Goal: Task Accomplishment & Management: Complete application form

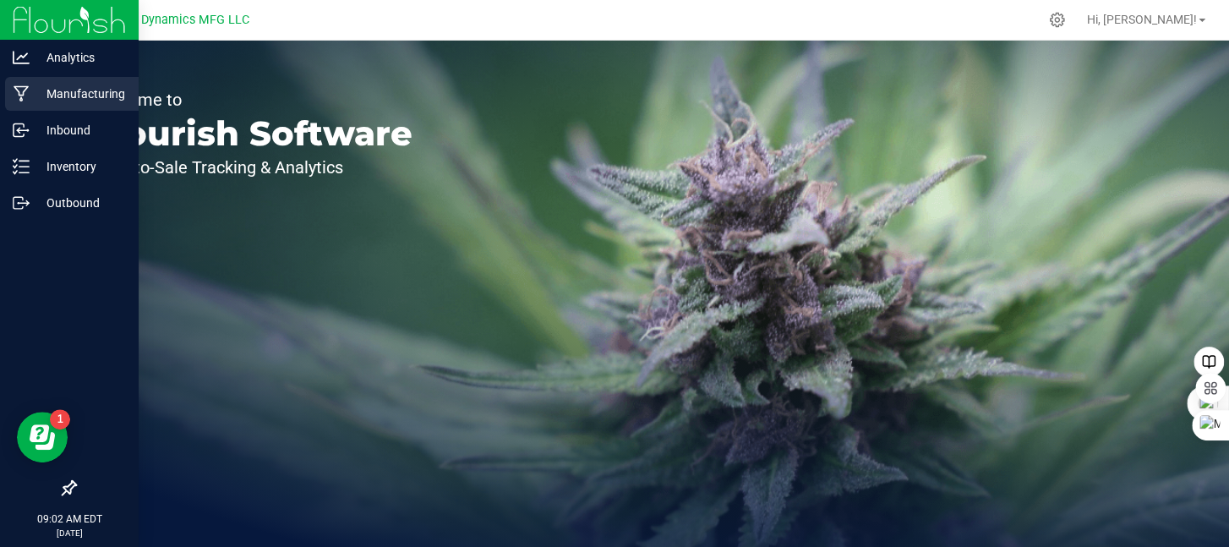
click at [30, 101] on p "Manufacturing" at bounding box center [80, 94] width 101 height 20
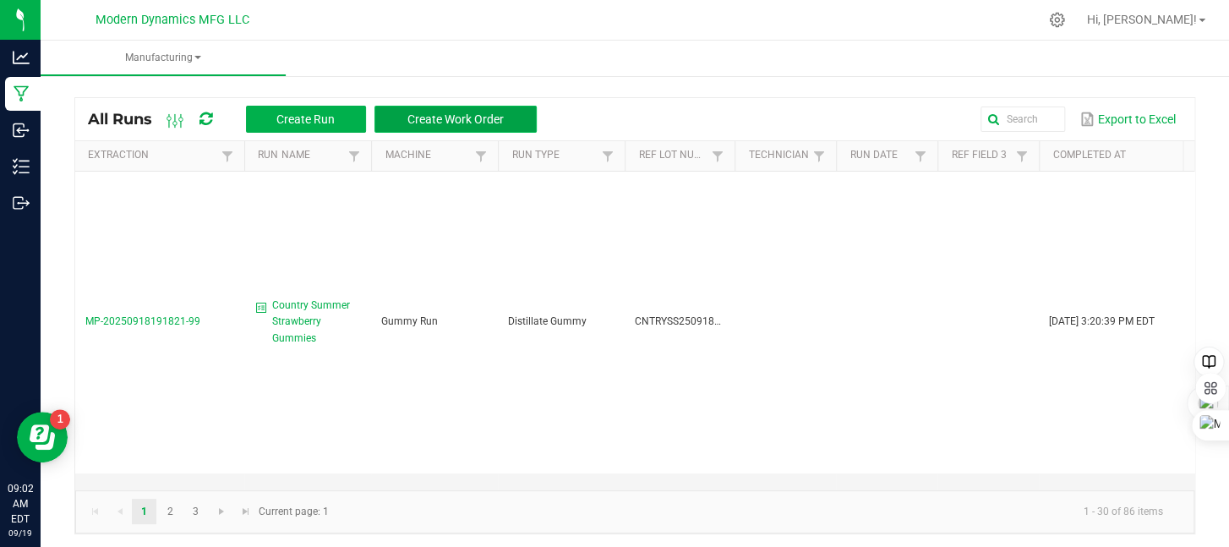
click at [494, 112] on span "Create Work Order" at bounding box center [455, 119] width 96 height 14
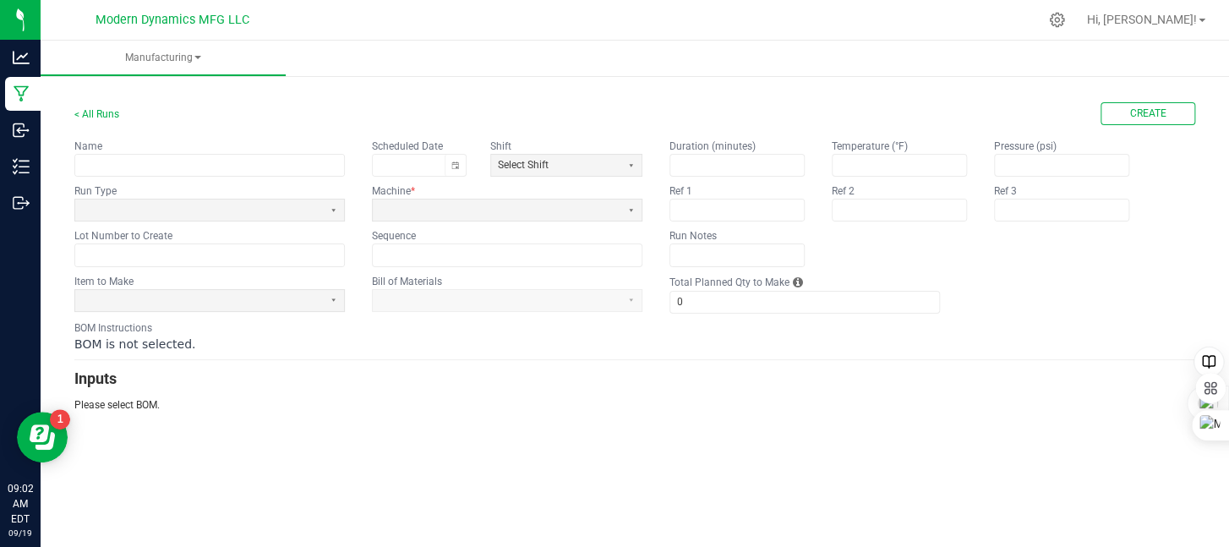
click at [241, 152] on app-input-label "Name" at bounding box center [209, 146] width 270 height 15
click at [238, 165] on input "text" at bounding box center [209, 165] width 269 height 21
click at [456, 167] on button "Toggle calendar" at bounding box center [455, 165] width 21 height 21
type input "CNTRTYWR250919BULK"
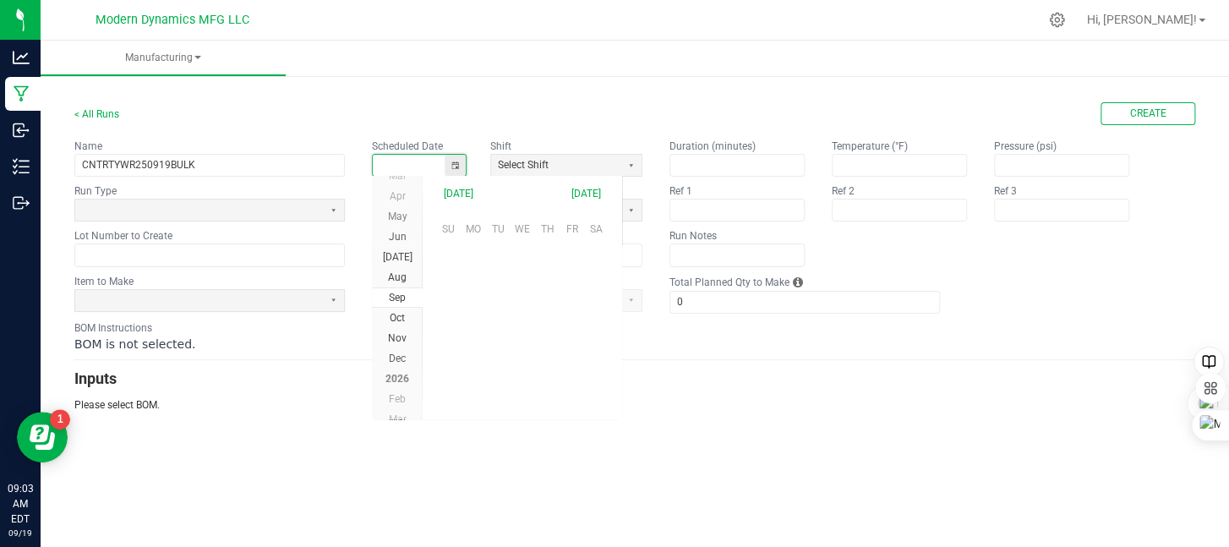
scroll to position [266546, 0]
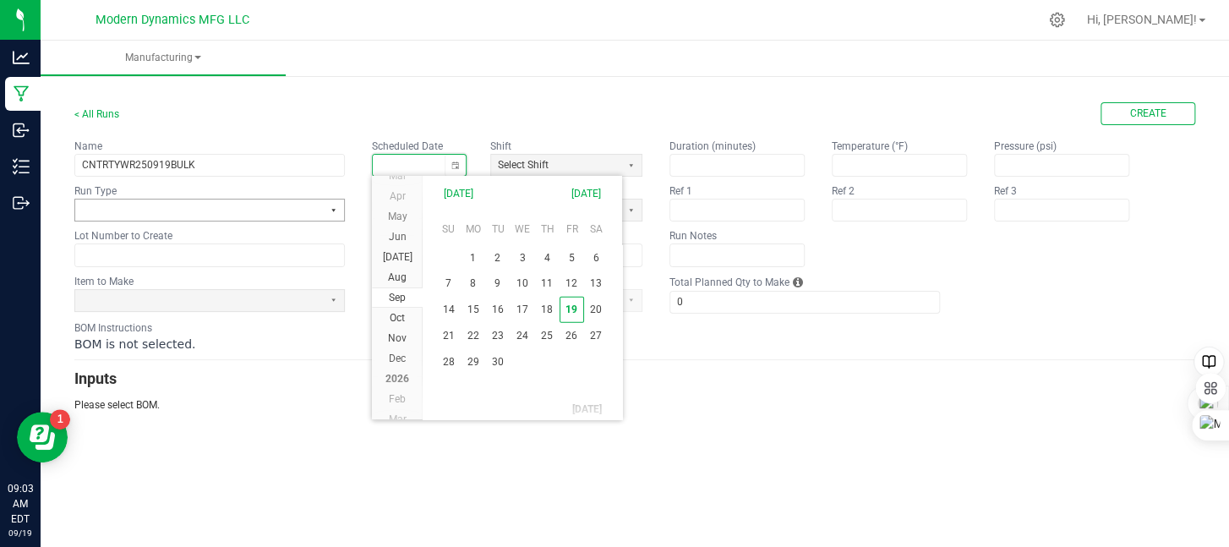
click at [326, 208] on button "Select" at bounding box center [333, 209] width 21 height 21
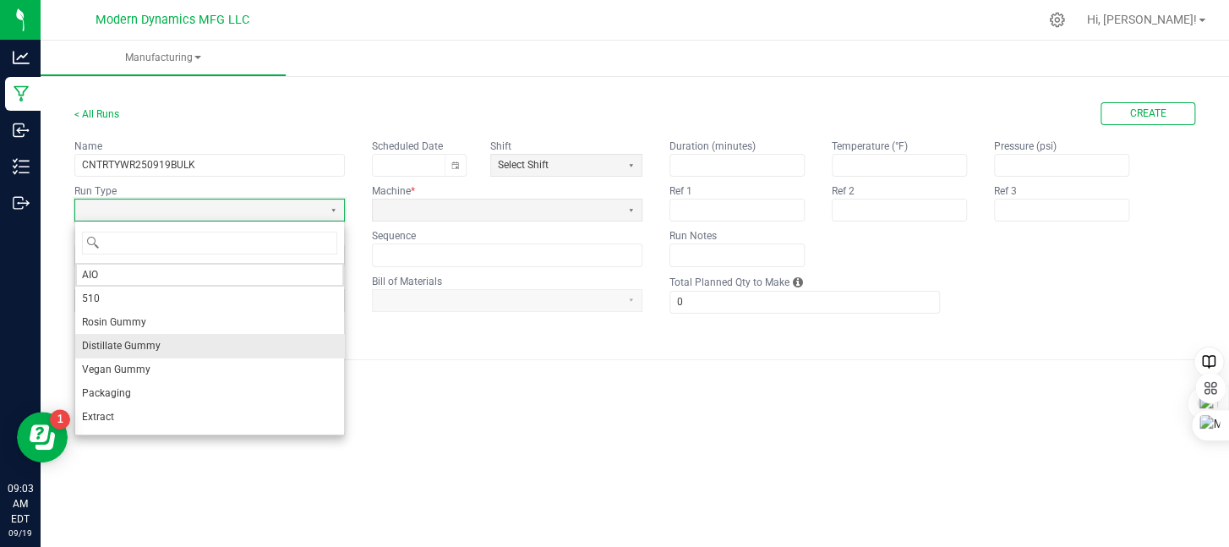
click at [159, 343] on li "Distillate Gummy" at bounding box center [209, 346] width 269 height 24
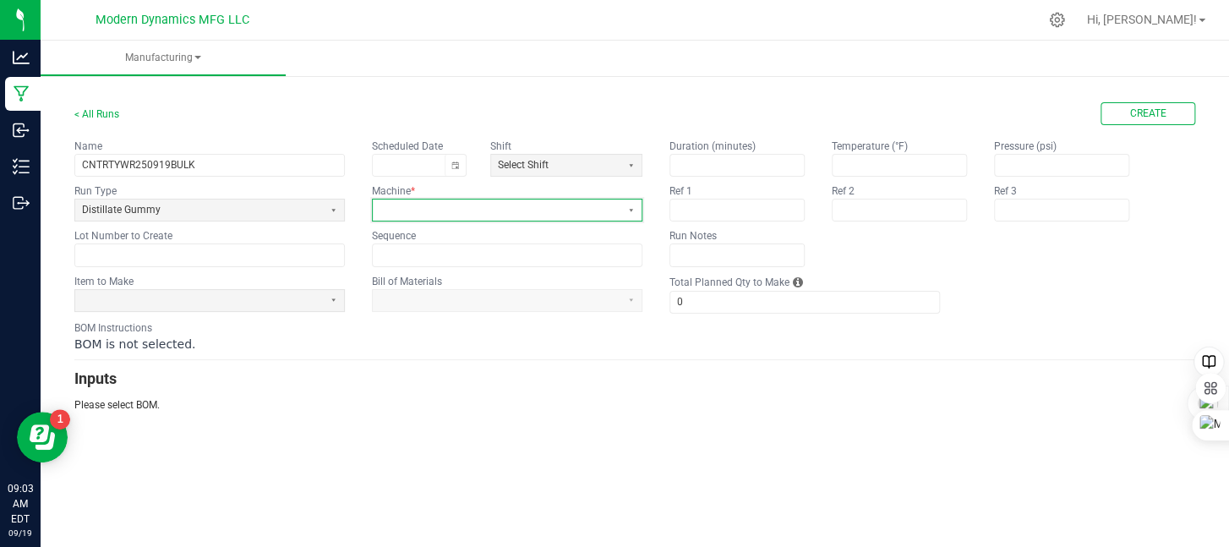
click at [459, 207] on span at bounding box center [497, 210] width 234 height 14
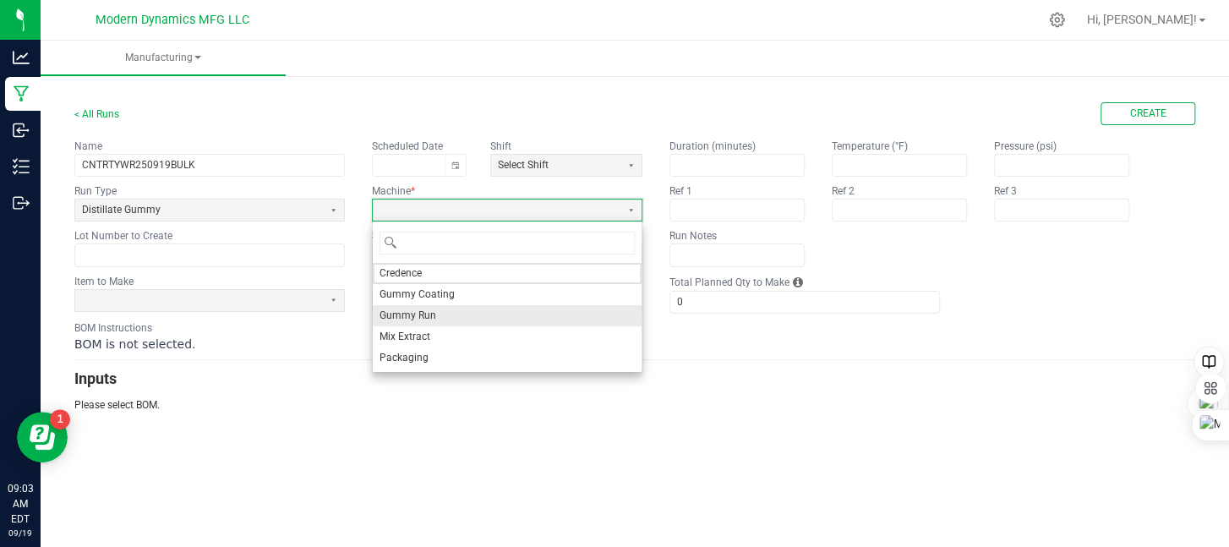
click at [450, 320] on li "Gummy Run" at bounding box center [507, 315] width 269 height 21
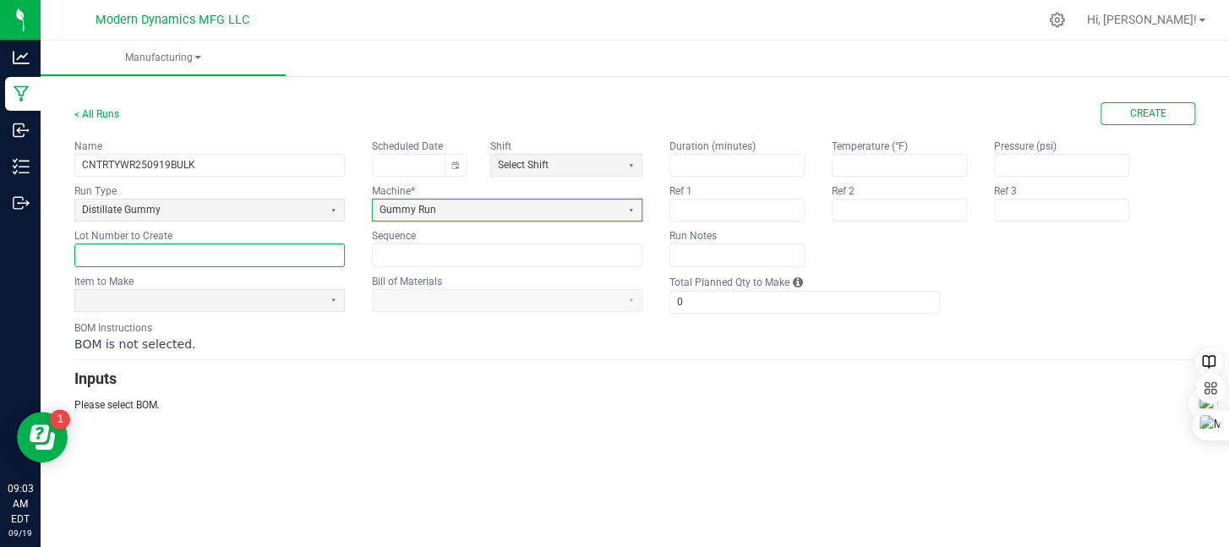
click at [288, 263] on input "text" at bounding box center [209, 254] width 269 height 21
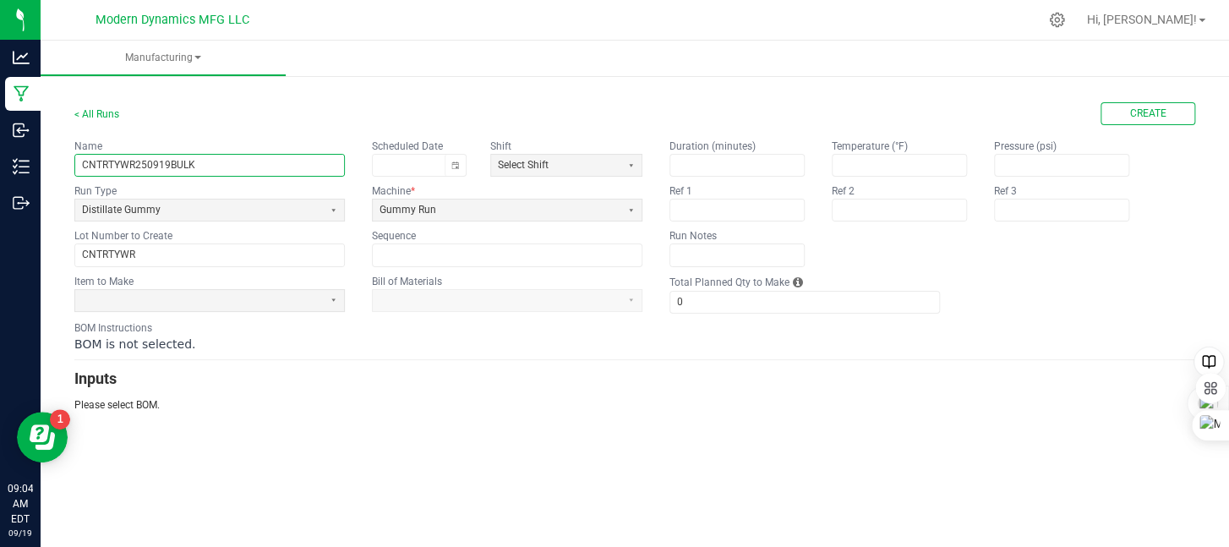
drag, startPoint x: 244, startPoint y: 172, endPoint x: 66, endPoint y: 172, distance: 178.4
click at [66, 172] on div "< All Runs Create Name CNTRTYWR250919BULK Scheduled Date Shift Select Shift Run…" at bounding box center [635, 251] width 1189 height 358
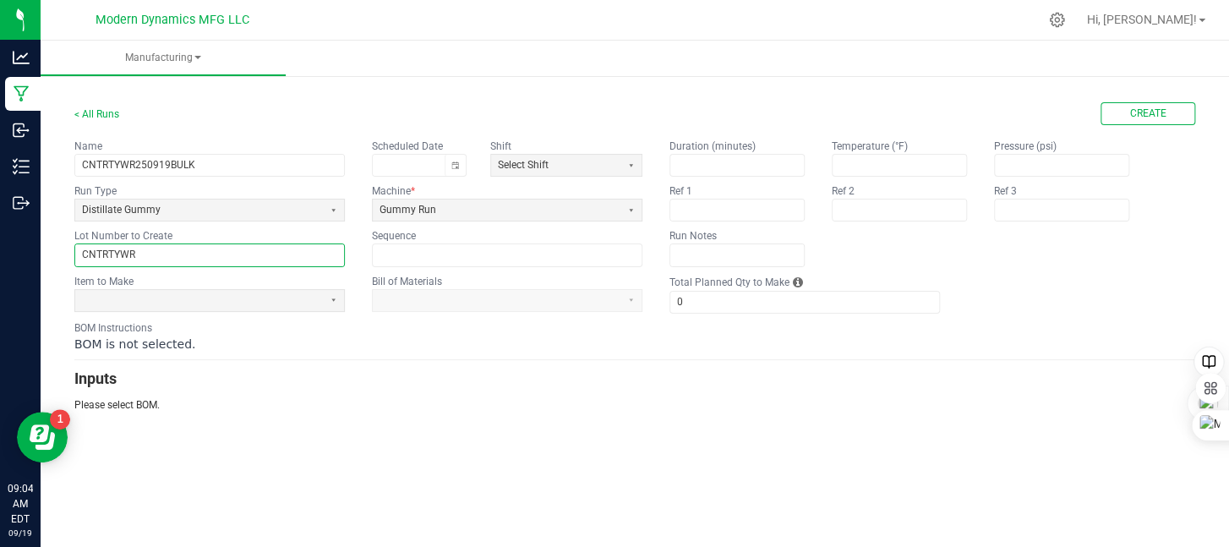
drag, startPoint x: 168, startPoint y: 259, endPoint x: 63, endPoint y: 255, distance: 104.9
click at [63, 255] on div "< All Runs Create Name CNTRTYWR250919BULK Scheduled Date Shift Select Shift Run…" at bounding box center [635, 251] width 1189 height 358
paste input "250919BULK"
type input "CNTRTYWR250919BULK"
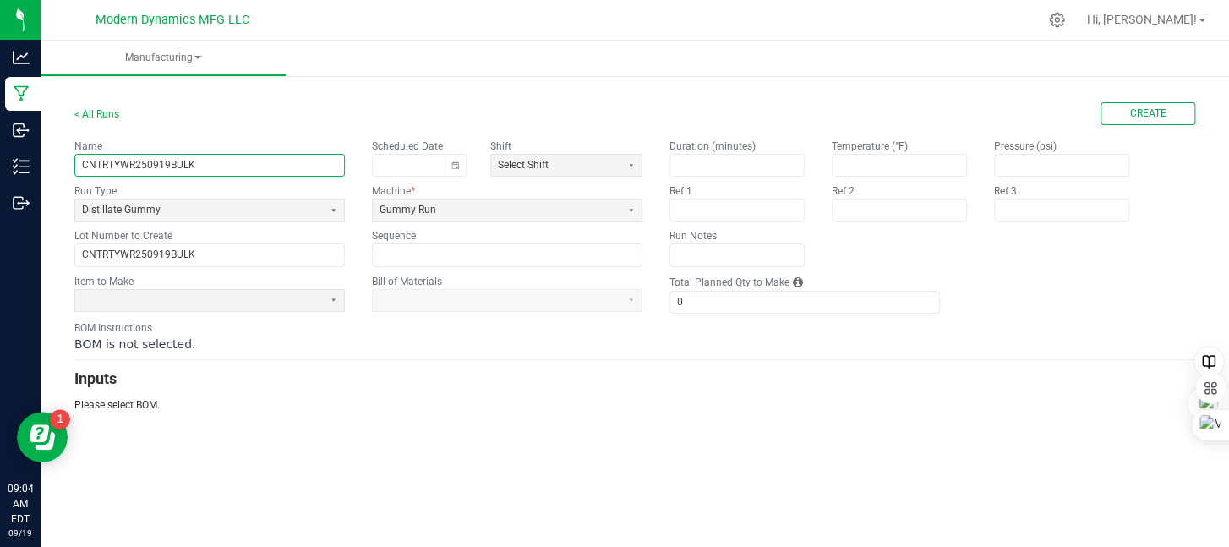
click at [215, 165] on input "CNTRTYWR250919BULK" at bounding box center [209, 165] width 269 height 21
click at [462, 167] on button "Toggle calendar" at bounding box center [455, 165] width 21 height 21
type input "Country Watermelon Rush Gummy"
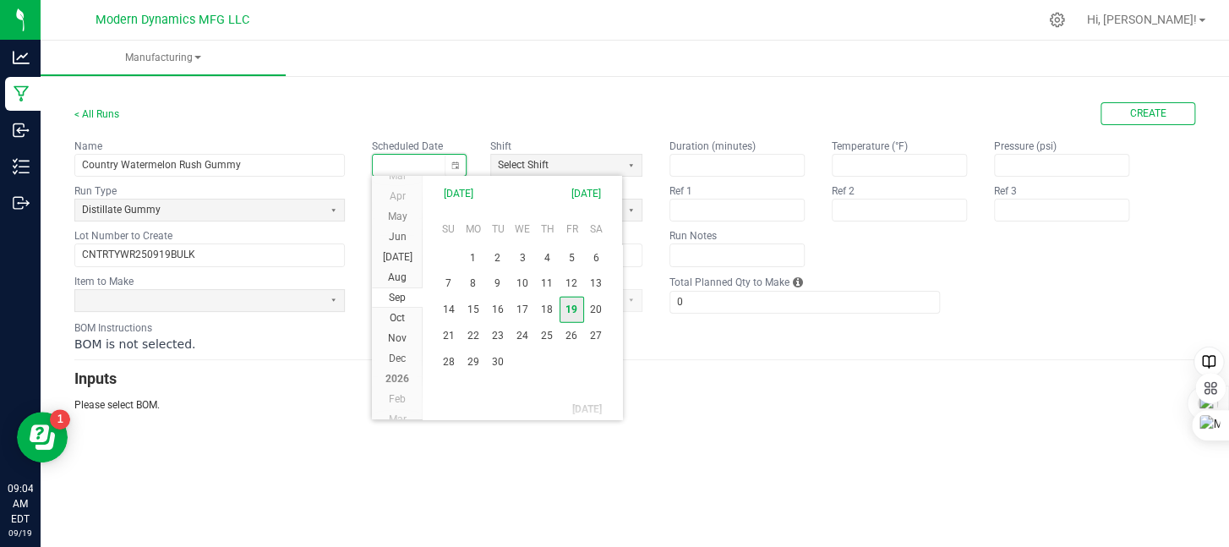
click at [577, 312] on span "19" at bounding box center [572, 310] width 25 height 26
type input "[DATE]"
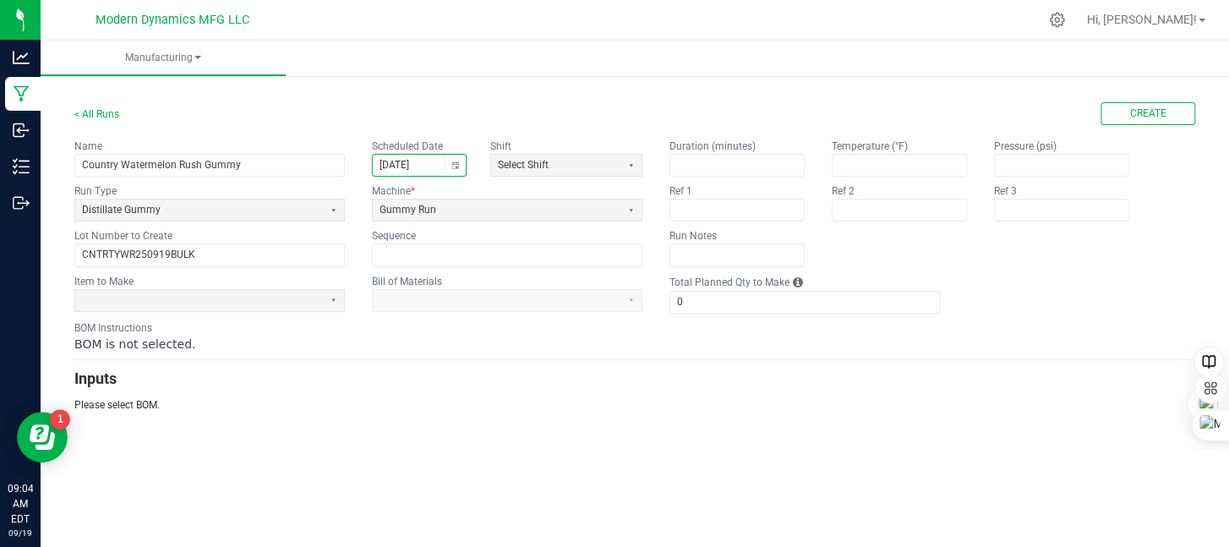
click at [454, 373] on h3 "Inputs" at bounding box center [634, 379] width 1121 height 24
click at [284, 301] on span at bounding box center [199, 300] width 234 height 14
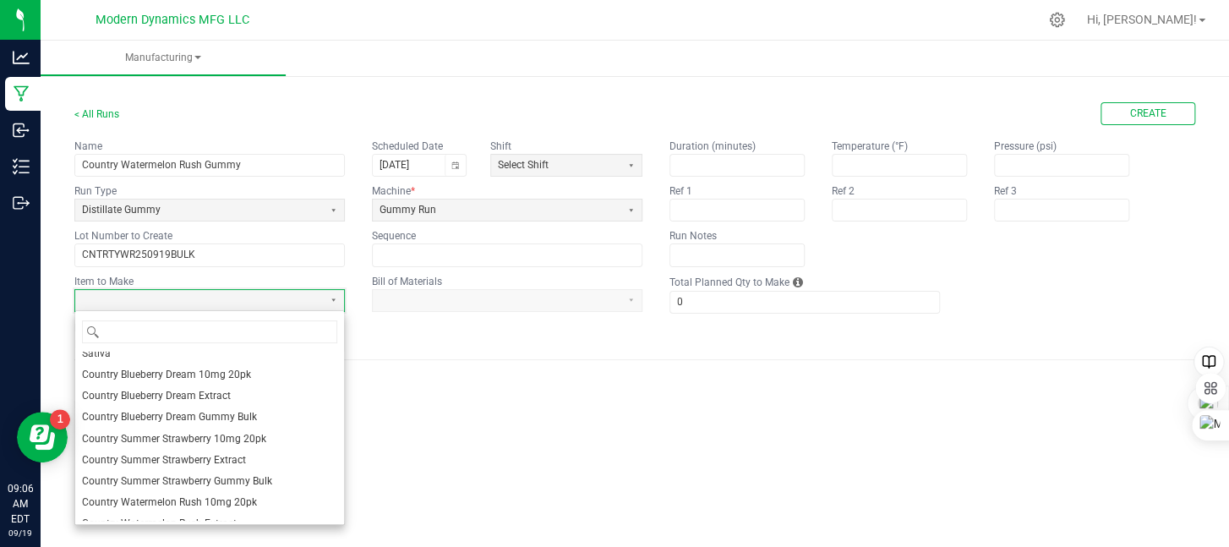
scroll to position [423, 0]
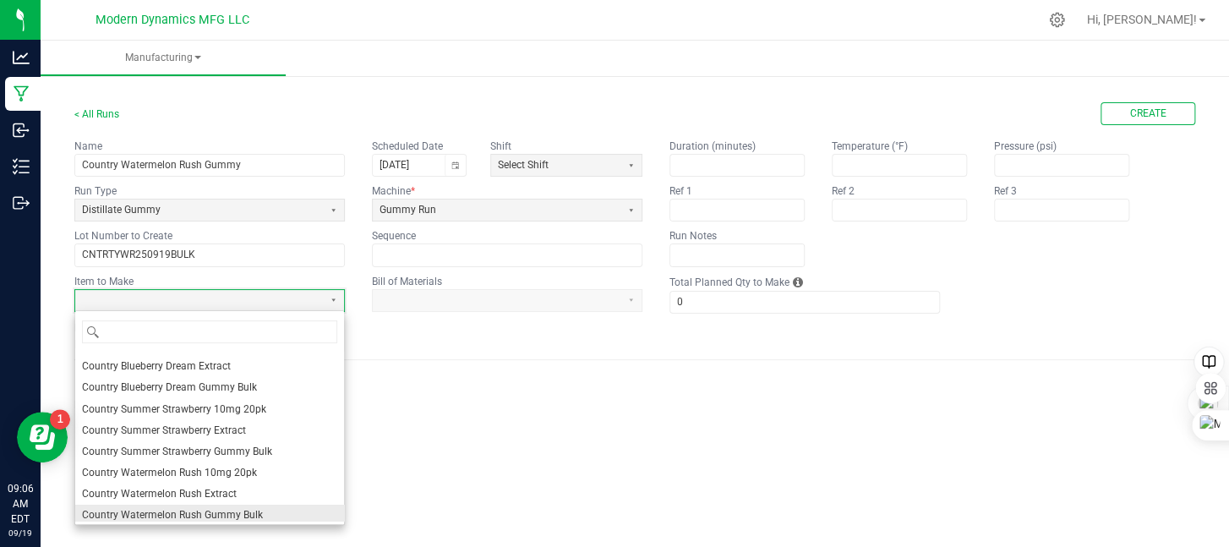
click at [298, 510] on li "Country Watermelon Rush Gummy Bulk" at bounding box center [209, 515] width 269 height 21
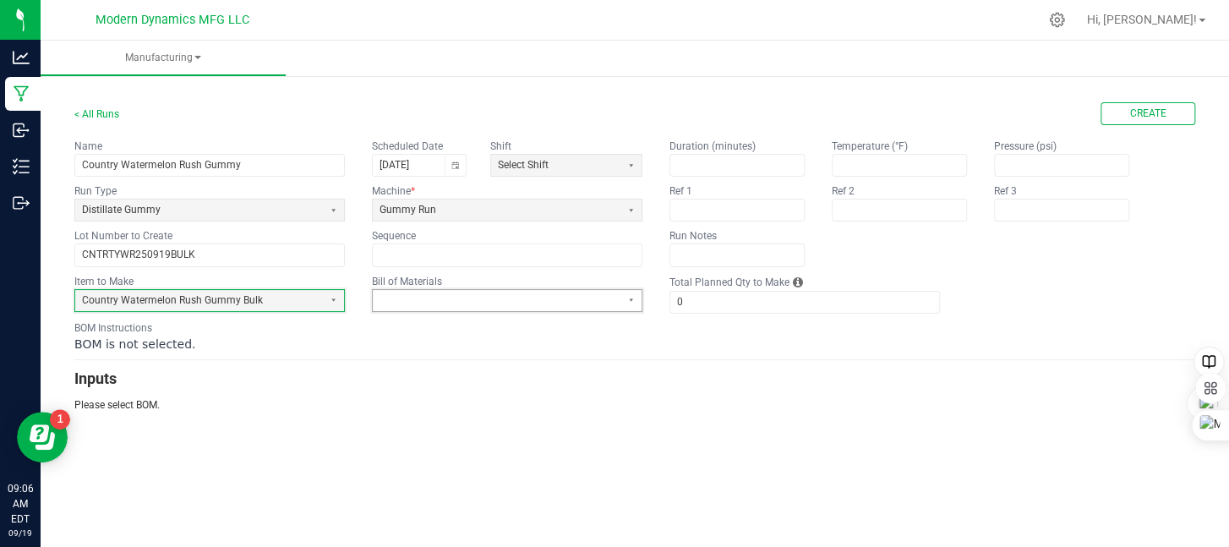
click at [409, 305] on span at bounding box center [497, 300] width 234 height 14
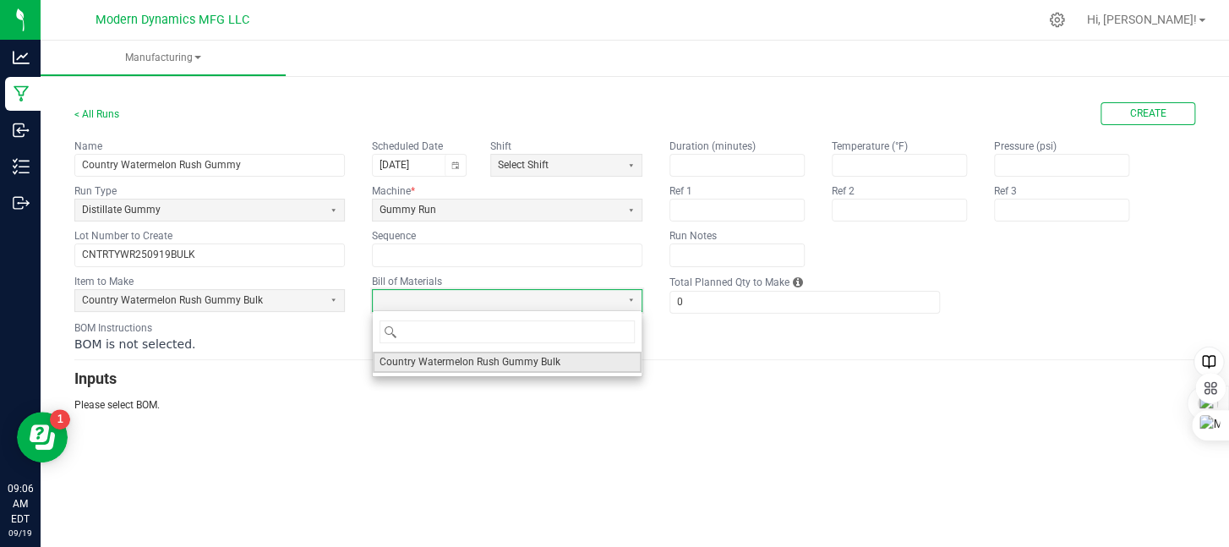
click at [426, 358] on span "Country Watermelon Rush Gummy Bulk" at bounding box center [470, 362] width 181 height 14
type input "1"
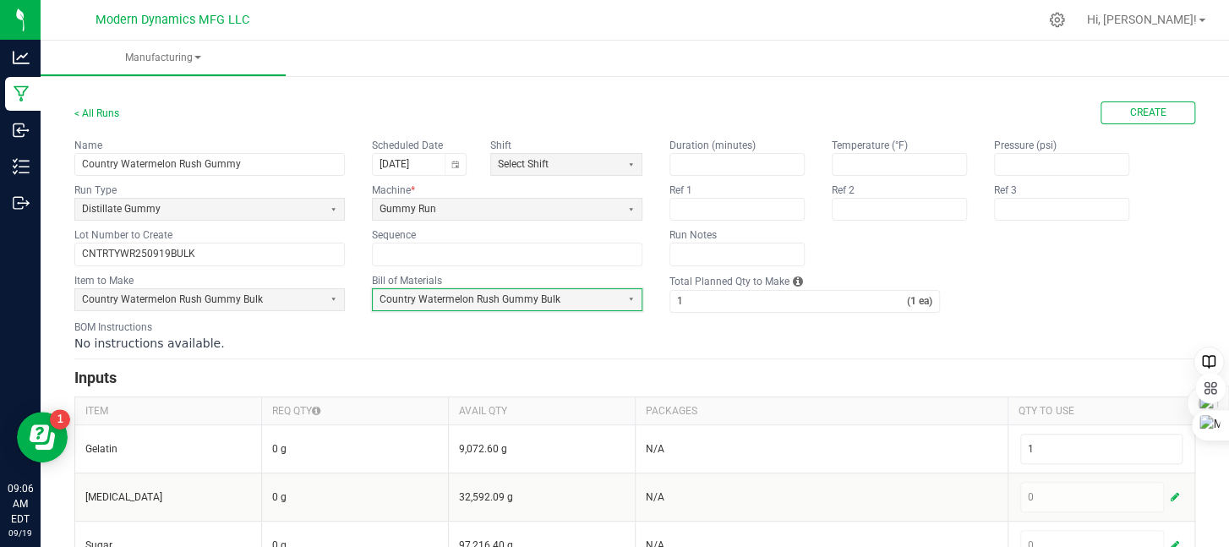
scroll to position [0, 0]
click at [1160, 118] on button "Create" at bounding box center [1148, 113] width 95 height 23
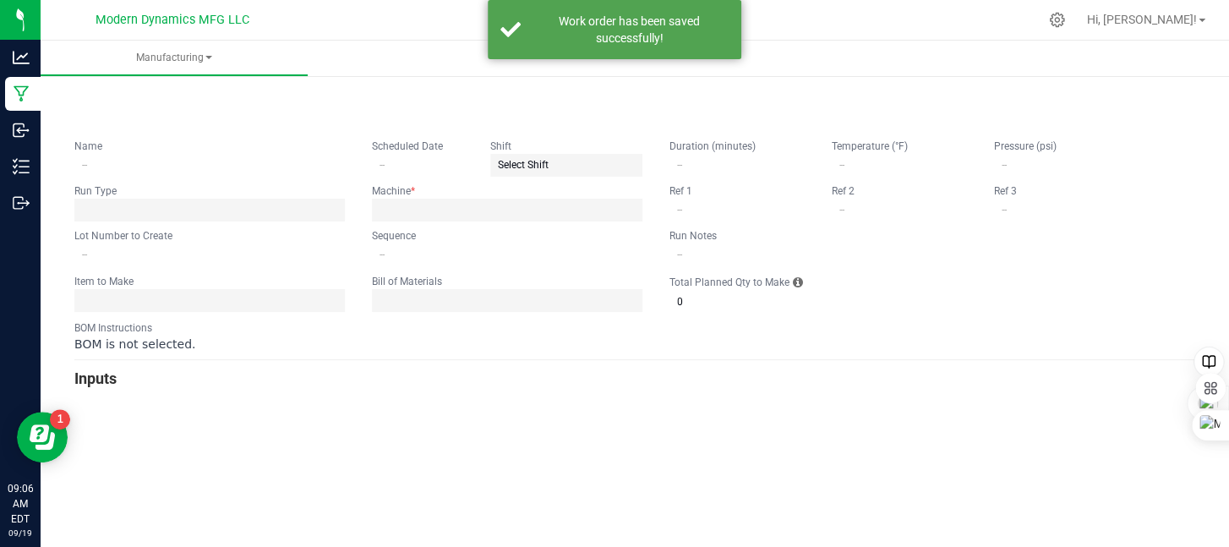
type input "Country Watermelon Rush Gummy"
type input "[DATE]"
type input "CNTRTYWR250919BULK"
type input "0"
type input "1"
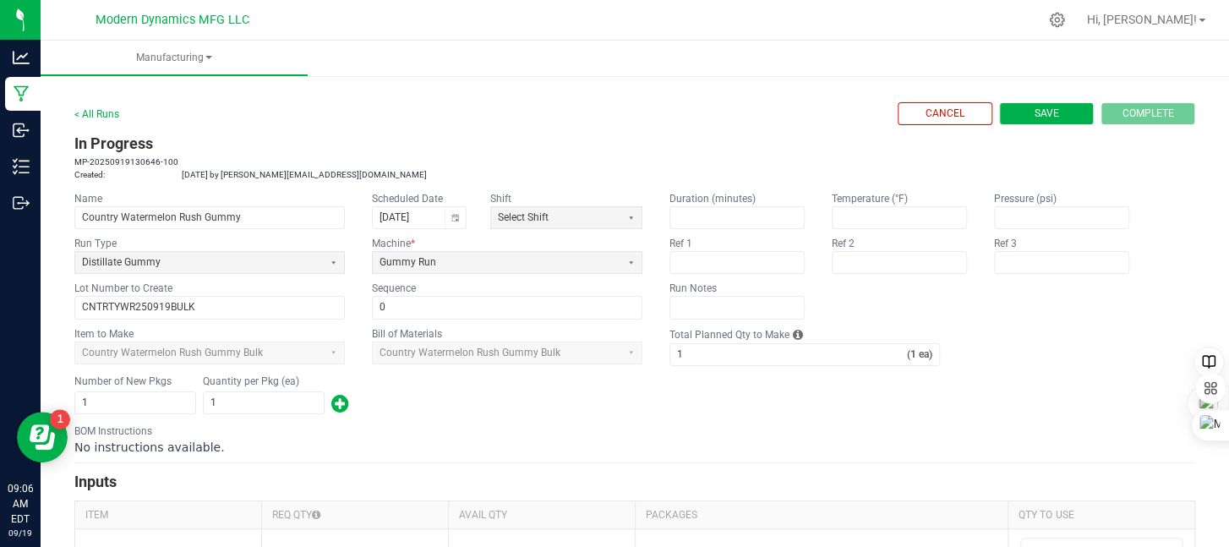
click at [1035, 110] on span "Save" at bounding box center [1047, 114] width 25 height 14
type input "0"
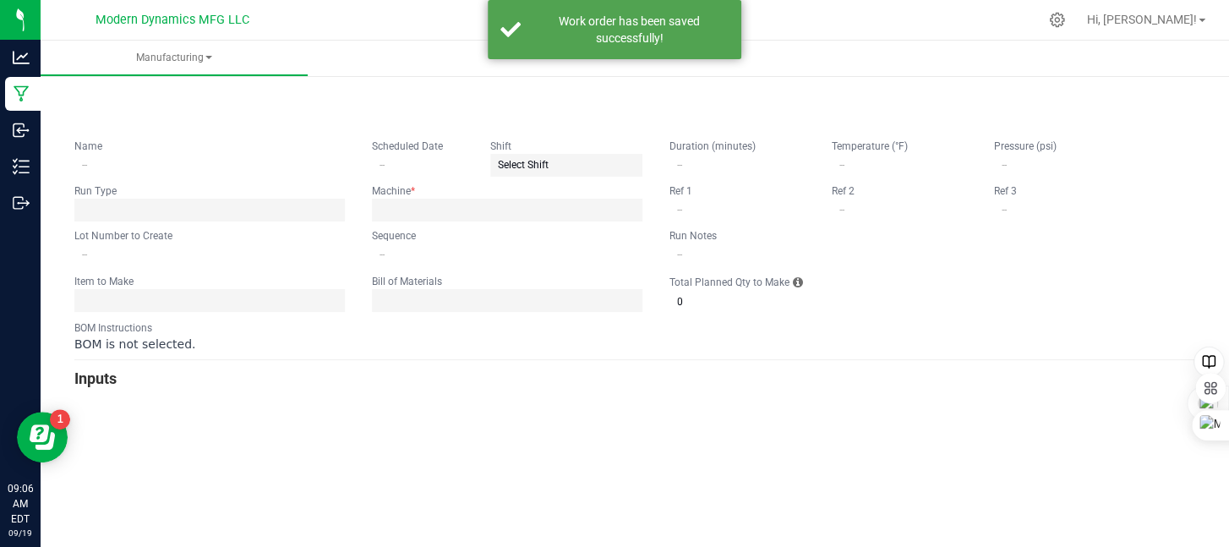
type input "Country Watermelon Rush Gummy"
type input "[DATE]"
type input "CNTRTYWR250919BULK"
type input "0"
type input "1"
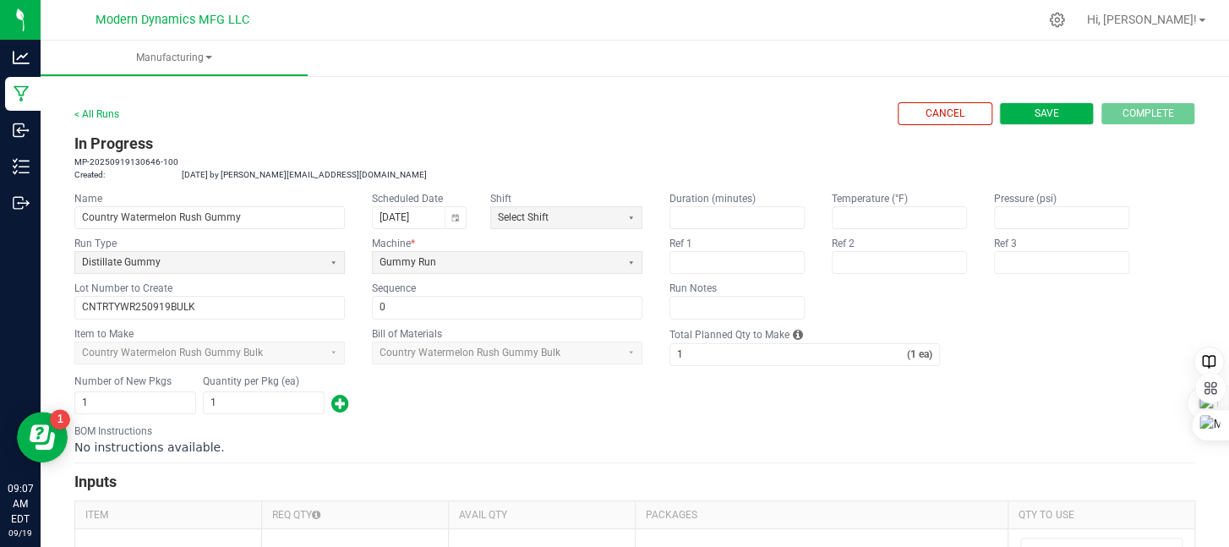
click at [1052, 114] on button "Save" at bounding box center [1046, 113] width 95 height 23
type input "0"
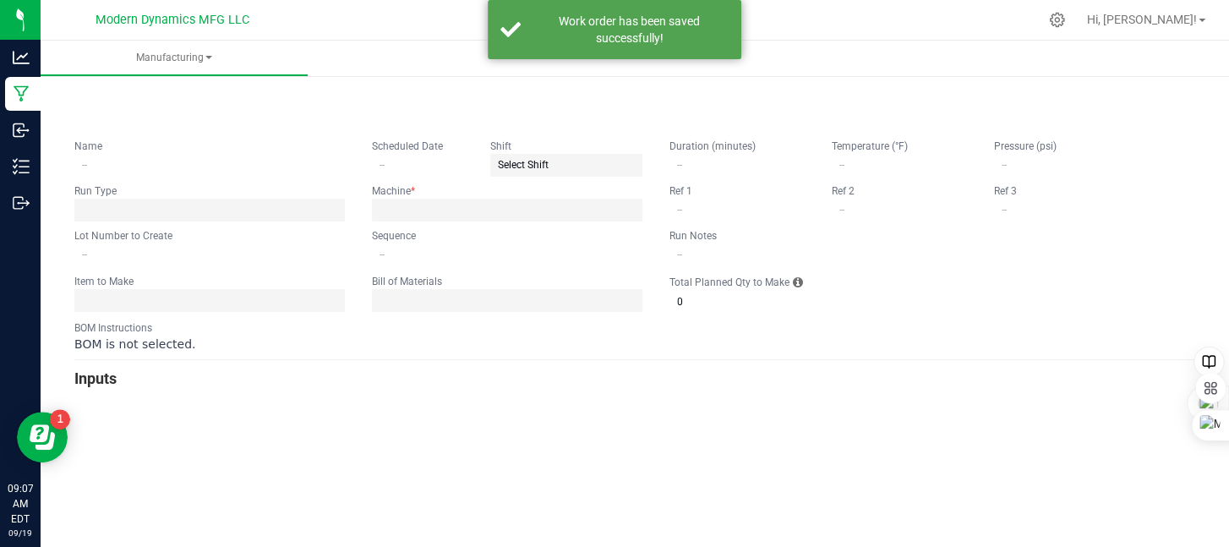
type input "Country Watermelon Rush Gummy"
type input "[DATE]"
type input "CNTRTYWR250919BULK"
type input "0"
type input "1"
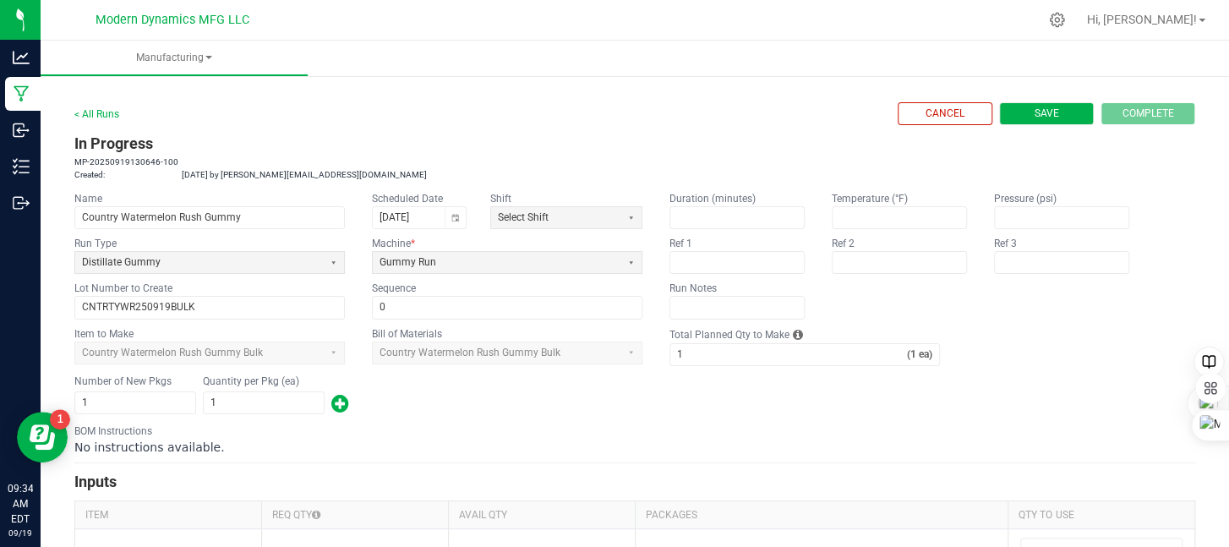
click at [1035, 117] on span "Save" at bounding box center [1047, 114] width 25 height 14
type input "0"
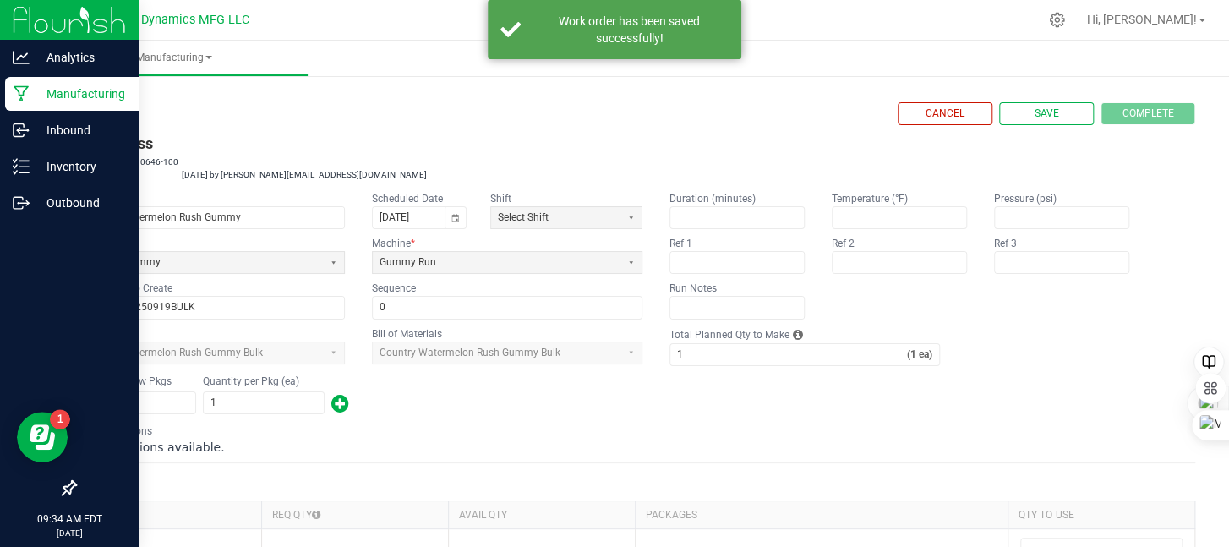
click at [26, 96] on icon at bounding box center [22, 93] width 16 height 17
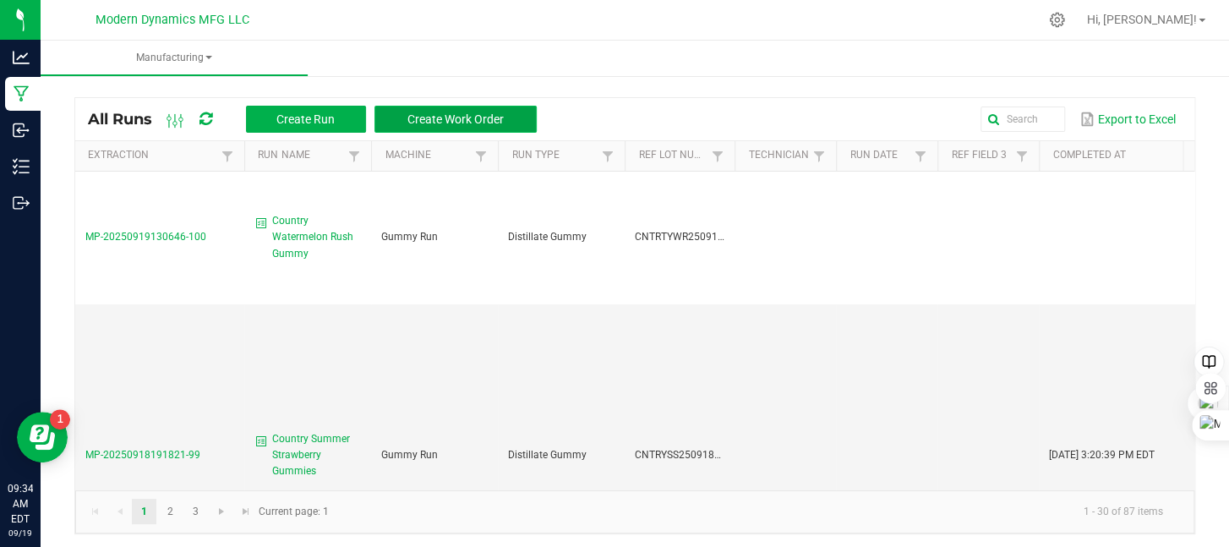
click at [472, 112] on span "Create Work Order" at bounding box center [455, 119] width 96 height 14
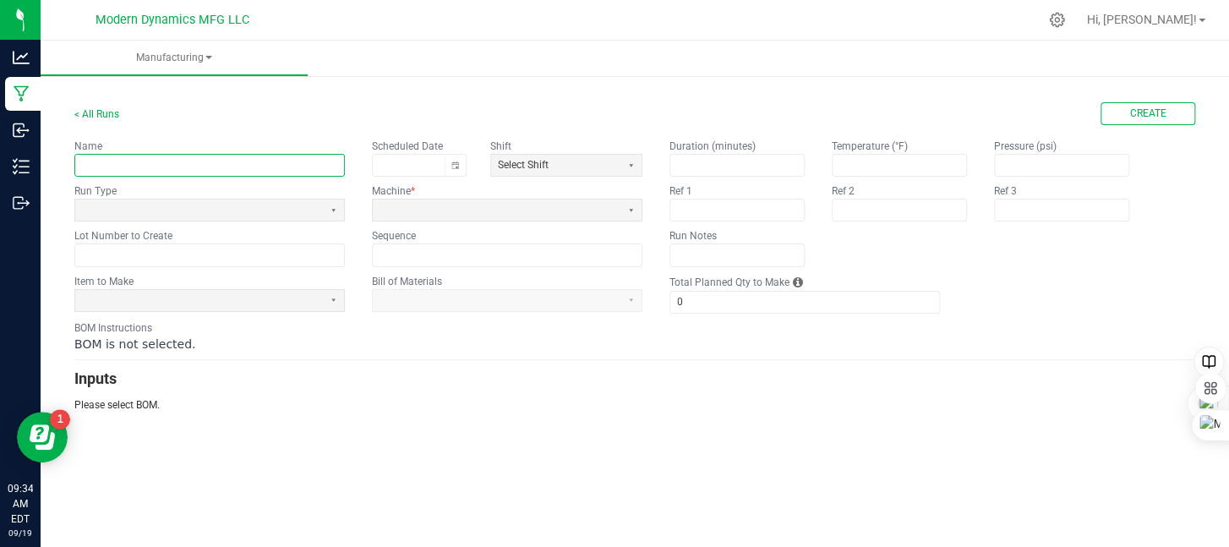
click at [213, 175] on input "text" at bounding box center [209, 165] width 269 height 21
type input "CLDZ NIghttime"
click at [156, 244] on input "text" at bounding box center [209, 254] width 269 height 21
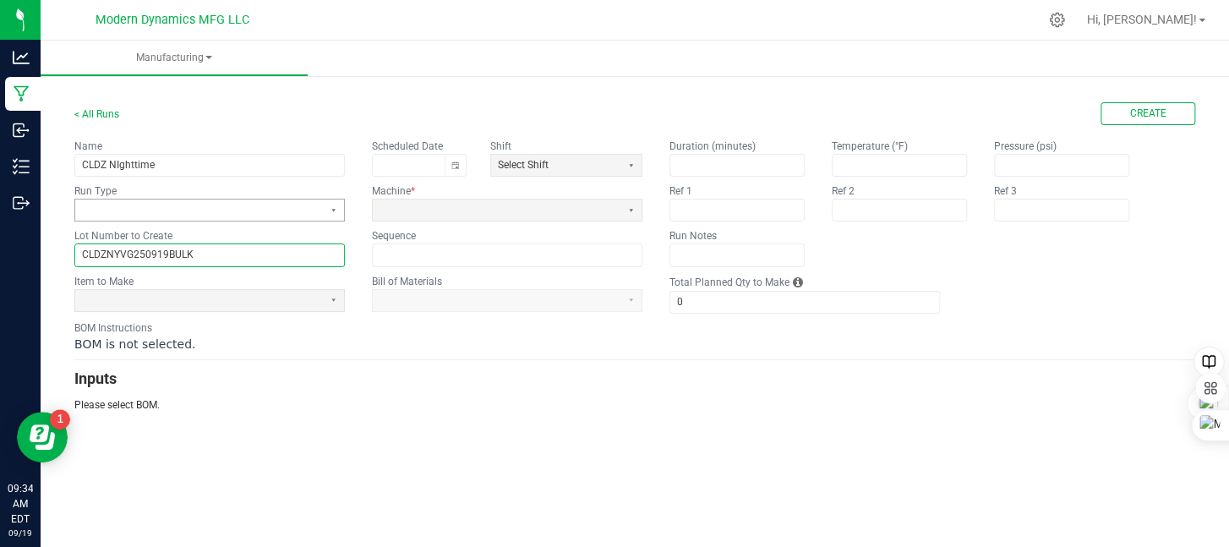
type input "CLDZNYVG250919BULK"
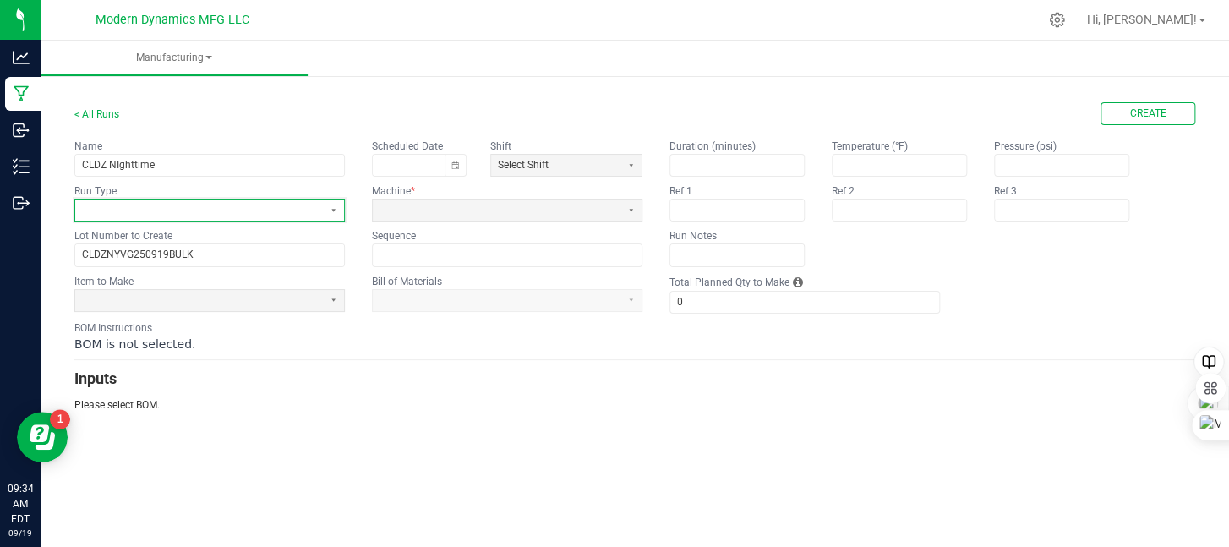
click at [172, 199] on span at bounding box center [199, 209] width 248 height 21
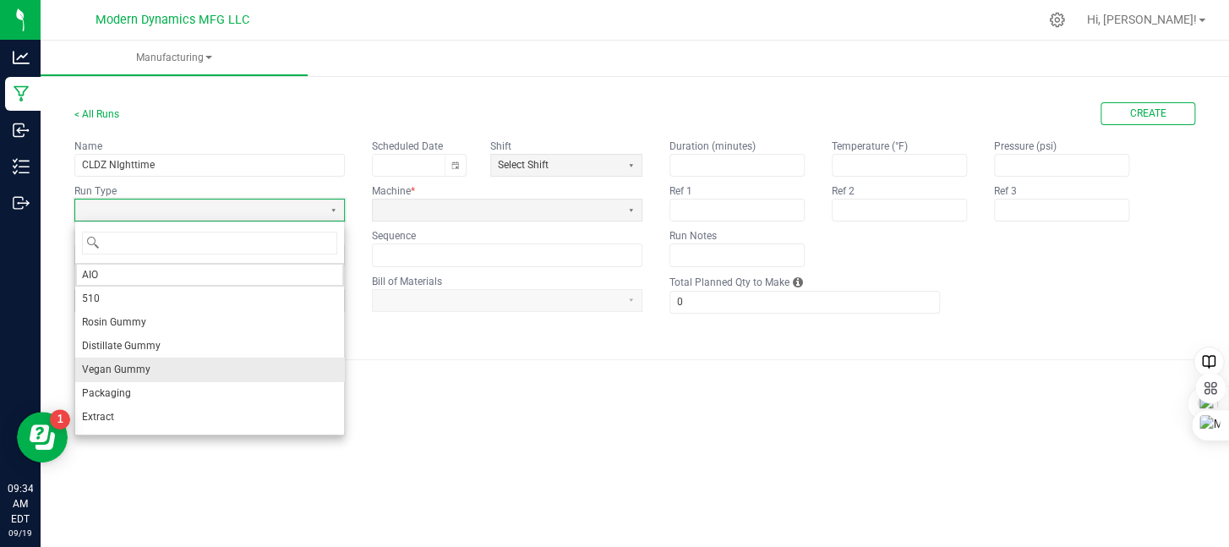
click at [183, 364] on li "Vegan Gummy" at bounding box center [209, 370] width 269 height 24
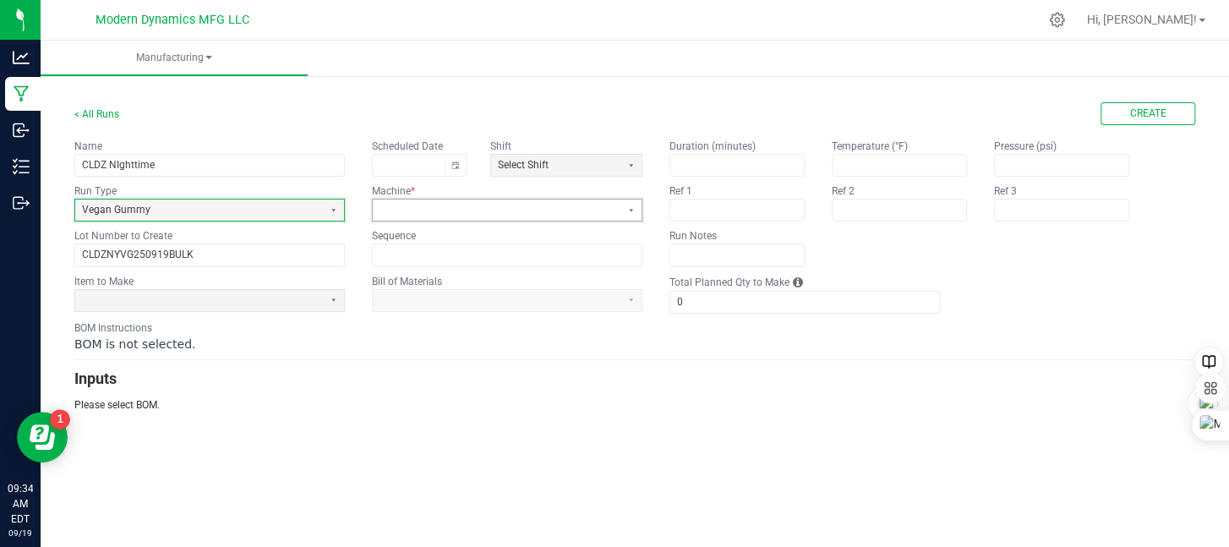
click at [406, 215] on span at bounding box center [497, 210] width 234 height 14
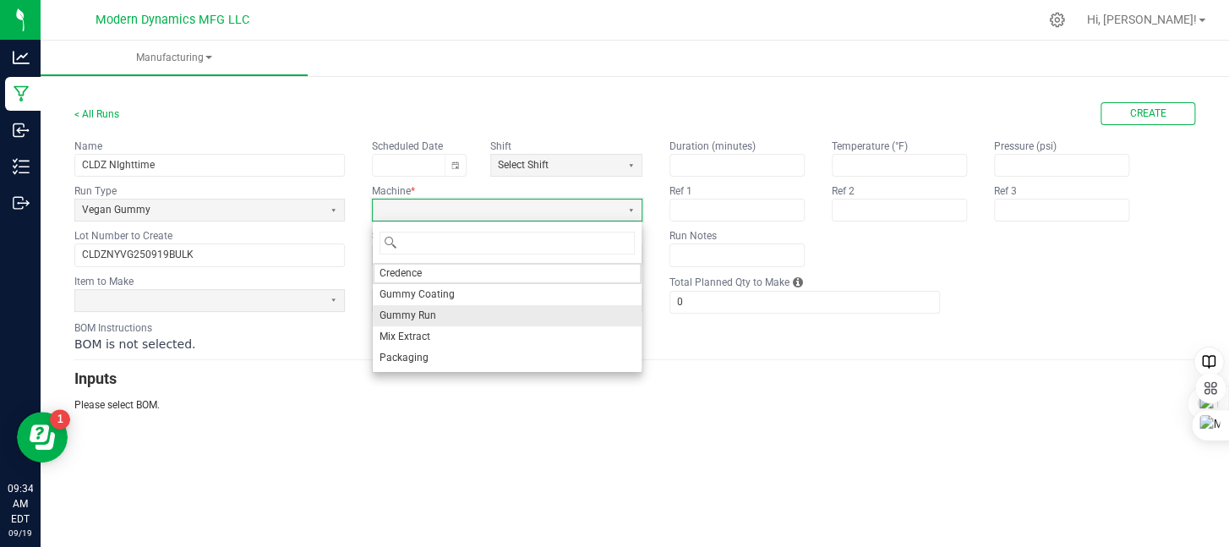
click at [420, 317] on span "Gummy Run" at bounding box center [408, 316] width 57 height 14
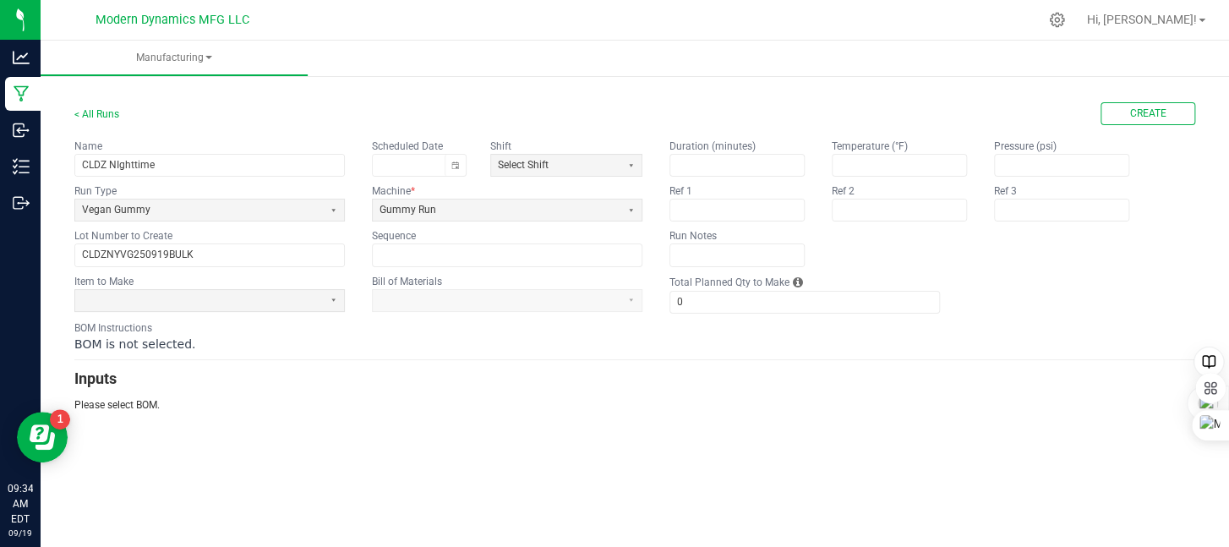
click at [622, 409] on p "Please select BOM." at bounding box center [634, 404] width 1121 height 15
click at [732, 307] on input "0" at bounding box center [804, 302] width 269 height 21
type input "5,000"
click at [724, 350] on div "BOM is not selected." at bounding box center [634, 344] width 1121 height 17
click at [1128, 117] on button "Create" at bounding box center [1148, 113] width 95 height 23
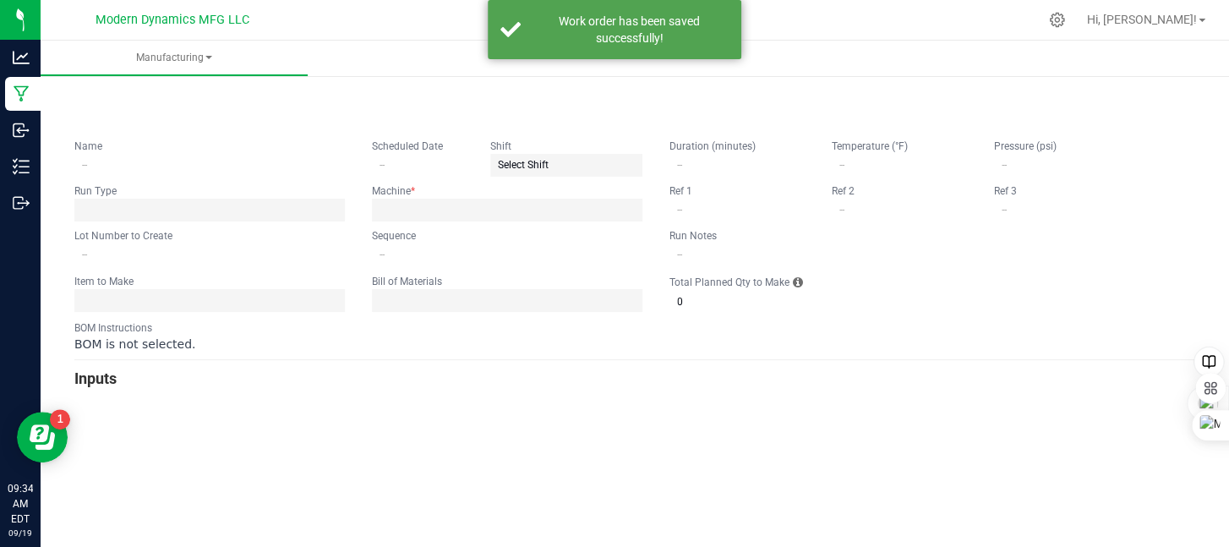
type input "CLDZ NIghttime"
type input "CLDZNYVG250919BULK"
type input "0"
type input "5,000"
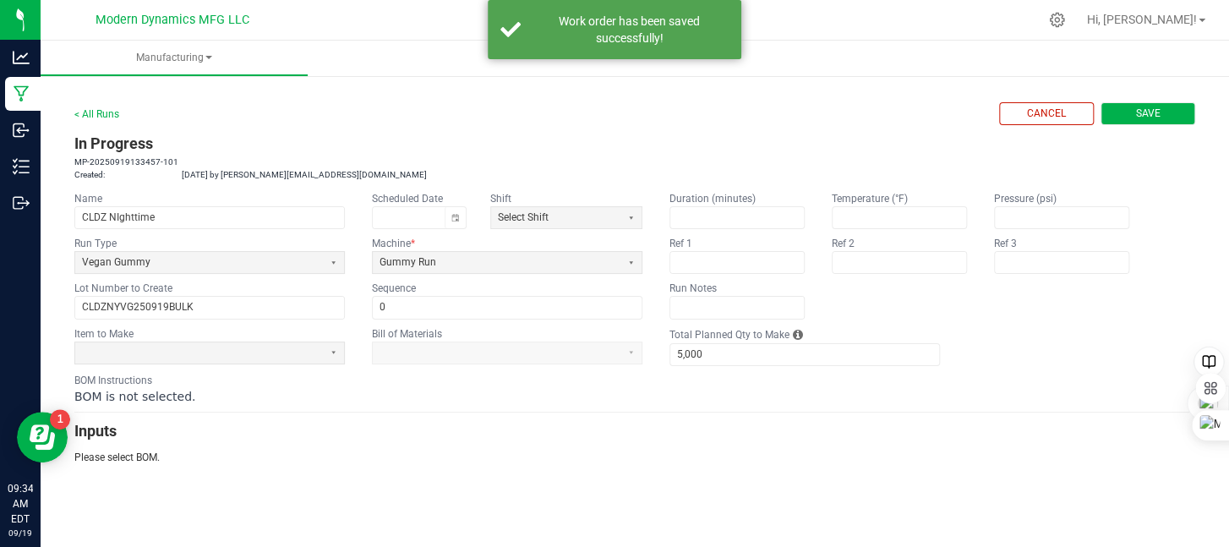
click at [1146, 116] on span "Save" at bounding box center [1148, 114] width 25 height 14
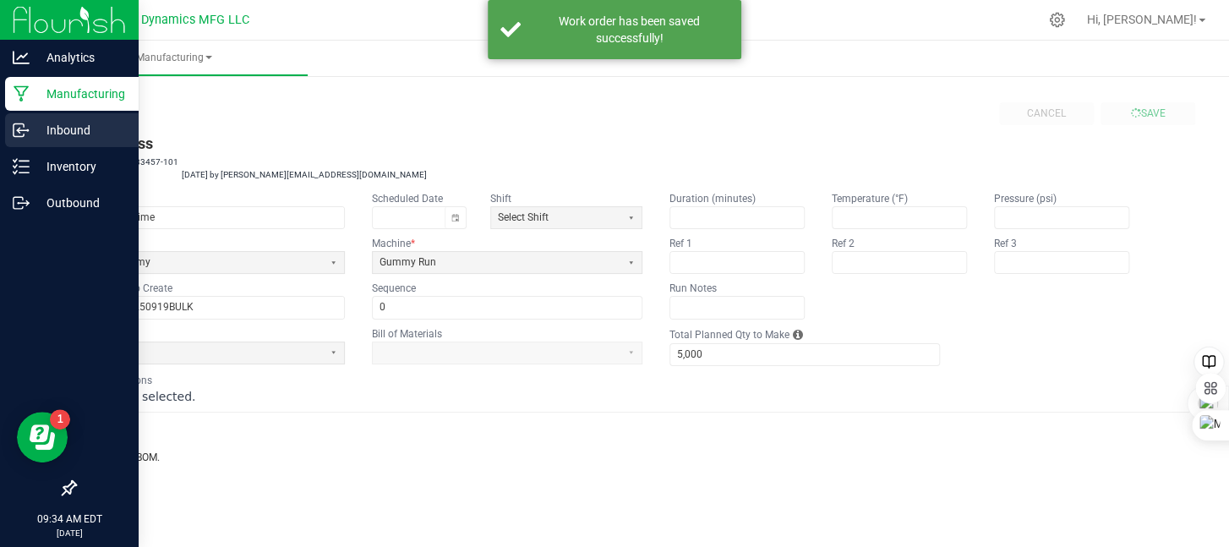
type input "0"
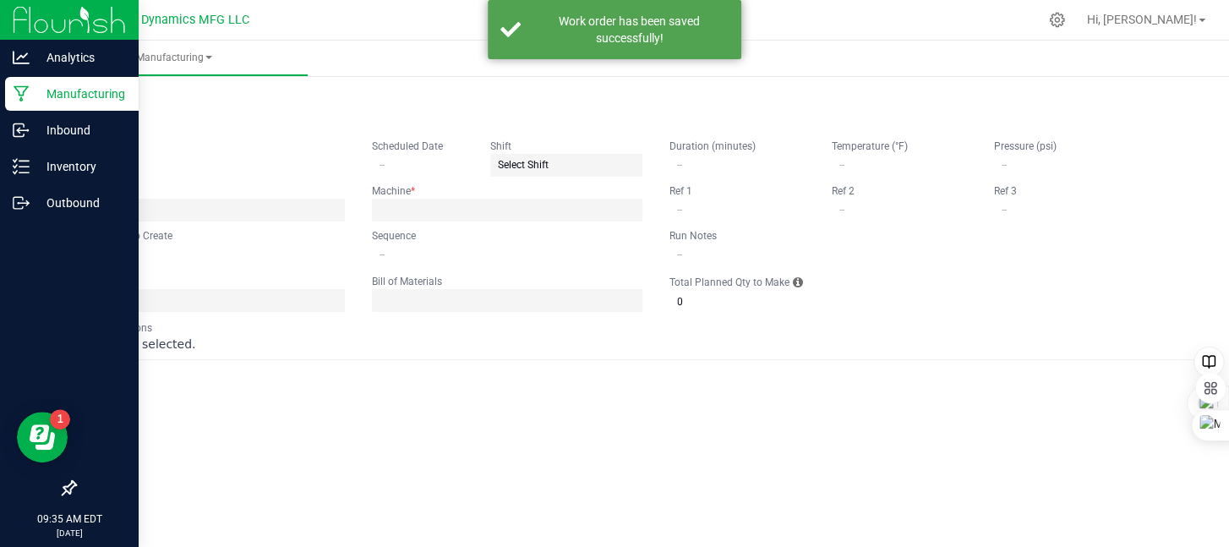
type input "CLDZ NIghttime"
type input "CLDZNYVG250919BULK"
type input "0"
type input "5,000"
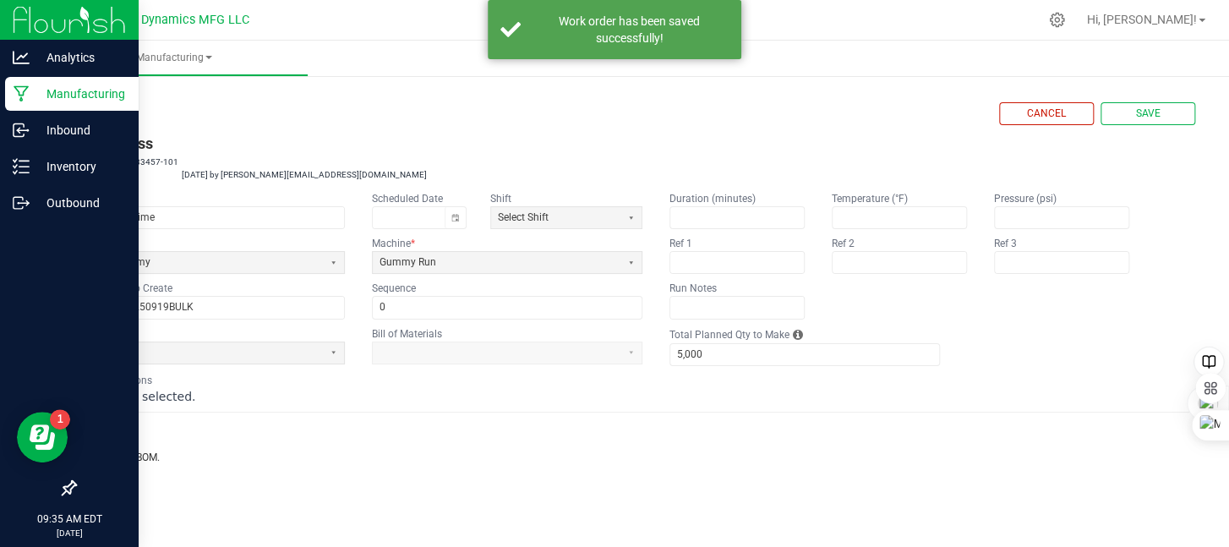
click at [25, 87] on icon at bounding box center [22, 93] width 16 height 17
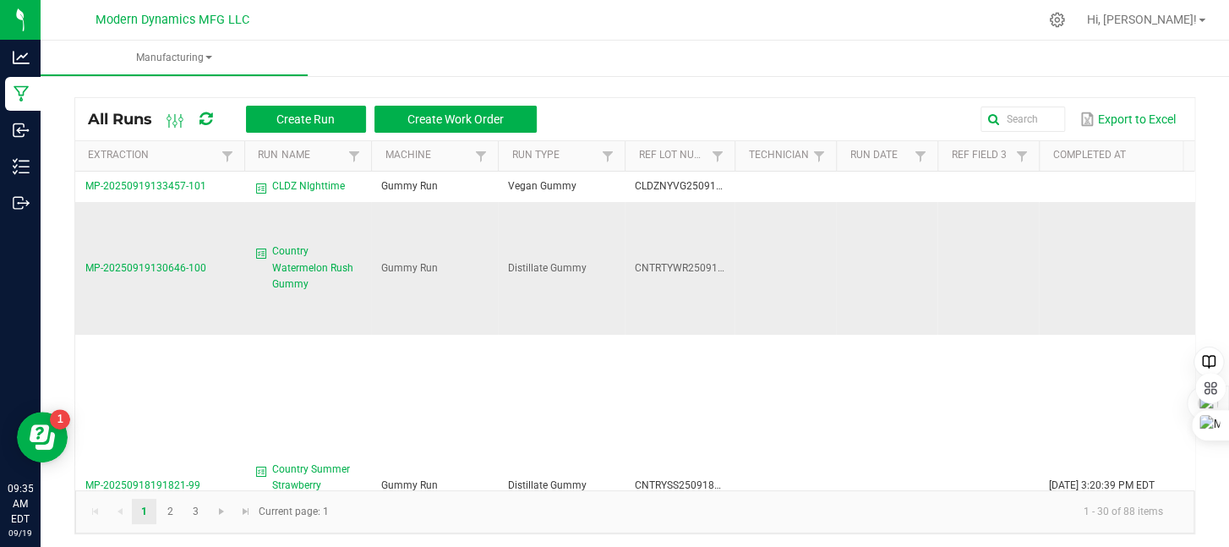
click at [314, 269] on span "Country Watermelon Rush Gummy" at bounding box center [316, 267] width 89 height 49
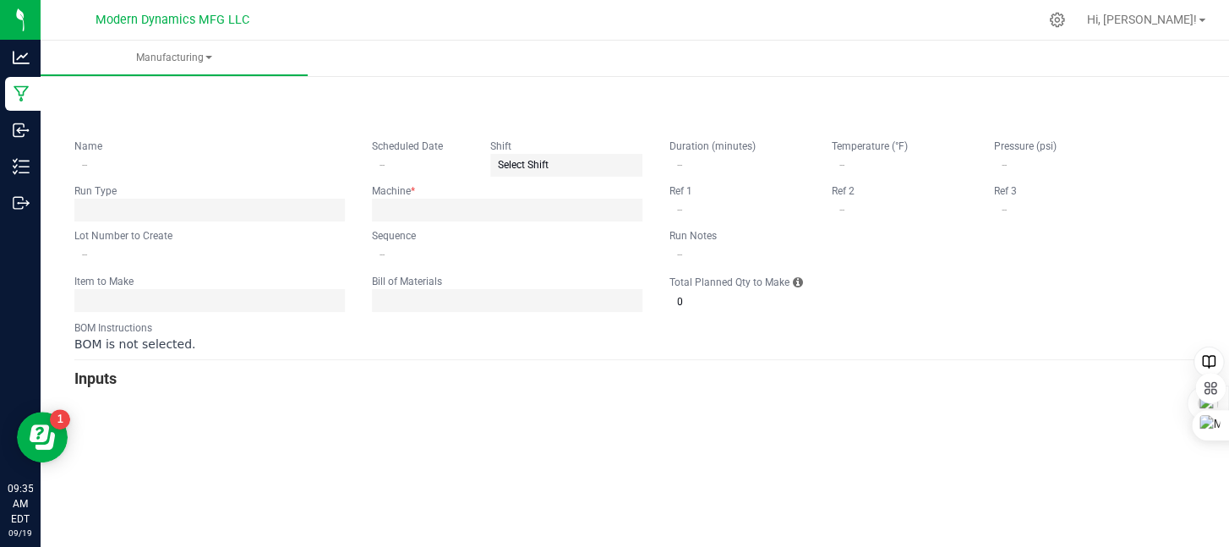
type input "Country Watermelon Rush Gummy"
type input "[DATE]"
type input "CNTRTYWR250919BULK"
type input "0"
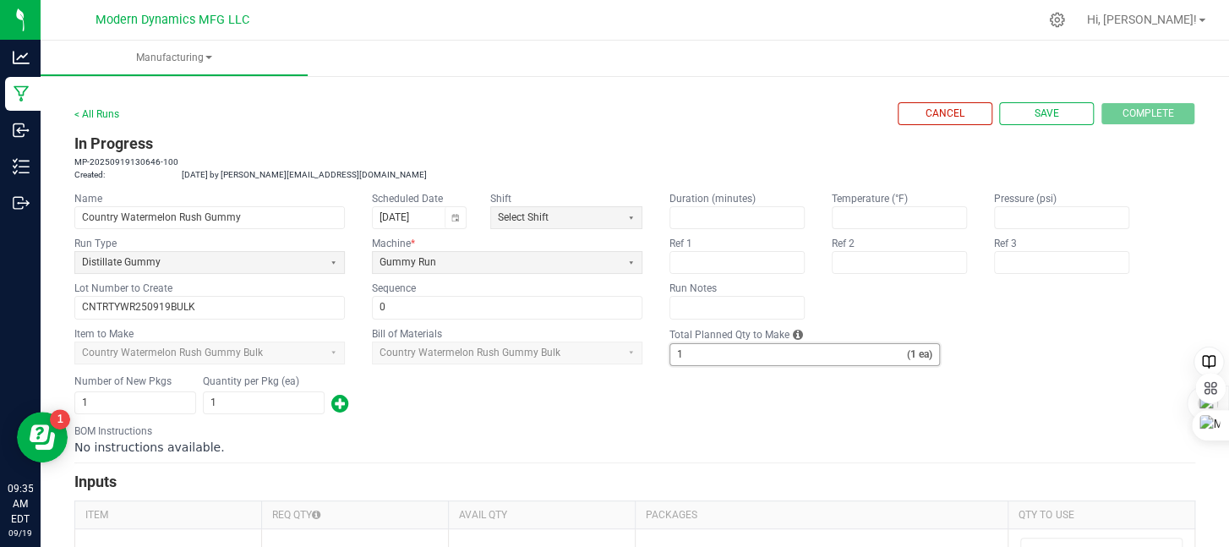
click at [714, 352] on input "1" at bounding box center [788, 354] width 237 height 21
type input "6,000"
click at [735, 408] on div "Number of New Pkgs 1 Quantity per Pkg (ea) 1" at bounding box center [634, 395] width 1121 height 44
click at [1042, 118] on span "Save" at bounding box center [1047, 114] width 25 height 14
type input "0"
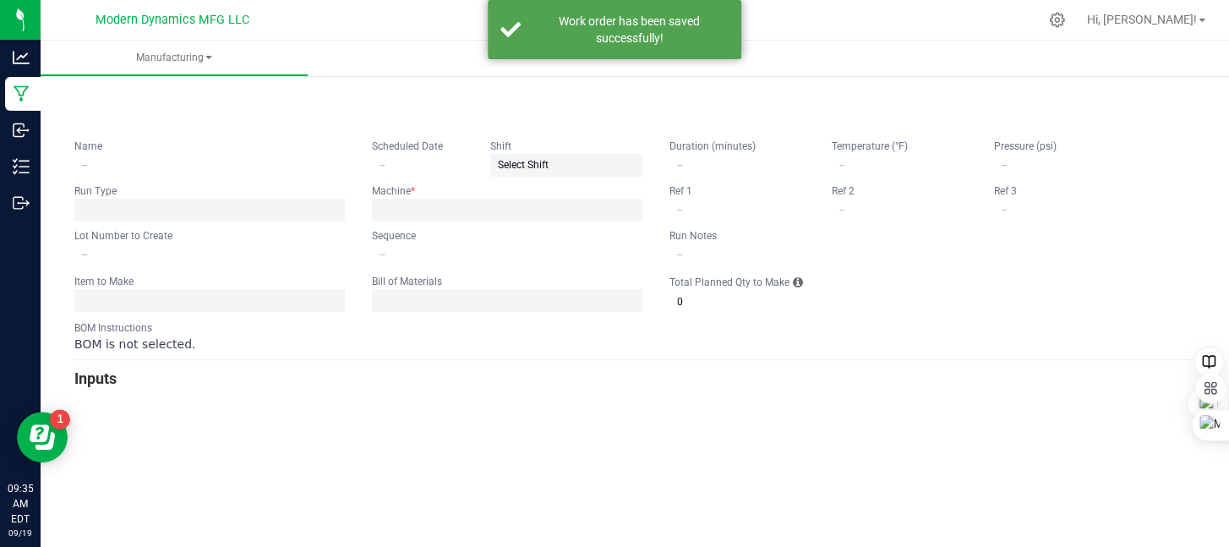
type input "Country Watermelon Rush Gummy"
type input "[DATE]"
type input "CNTRTYWR250919BULK"
type input "0"
type input "6,000"
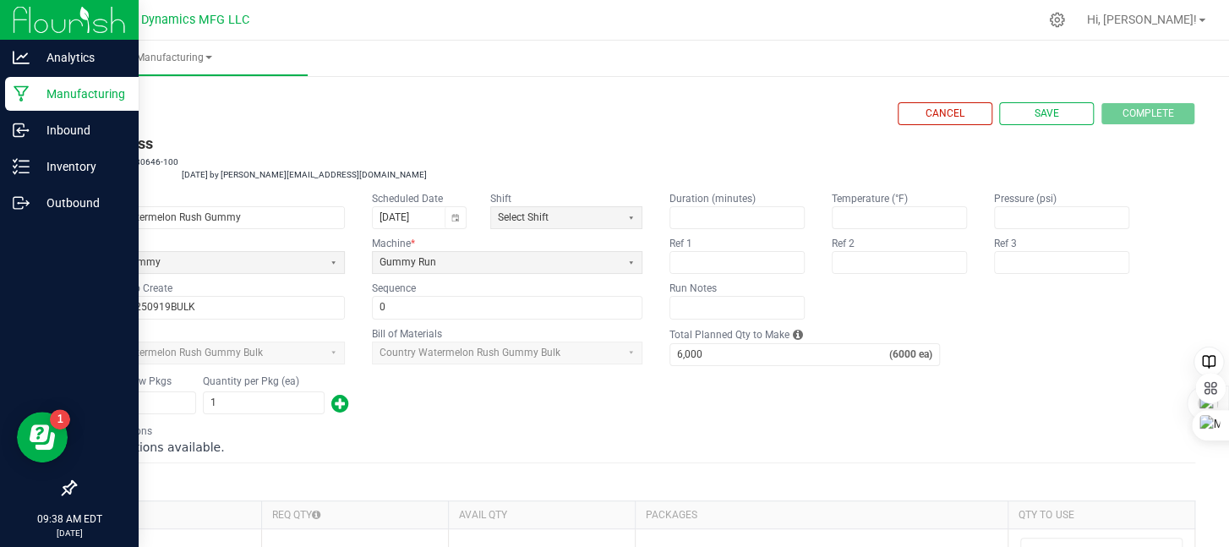
click at [20, 314] on div at bounding box center [69, 346] width 139 height 249
click at [30, 173] on p "Inventory" at bounding box center [80, 166] width 101 height 20
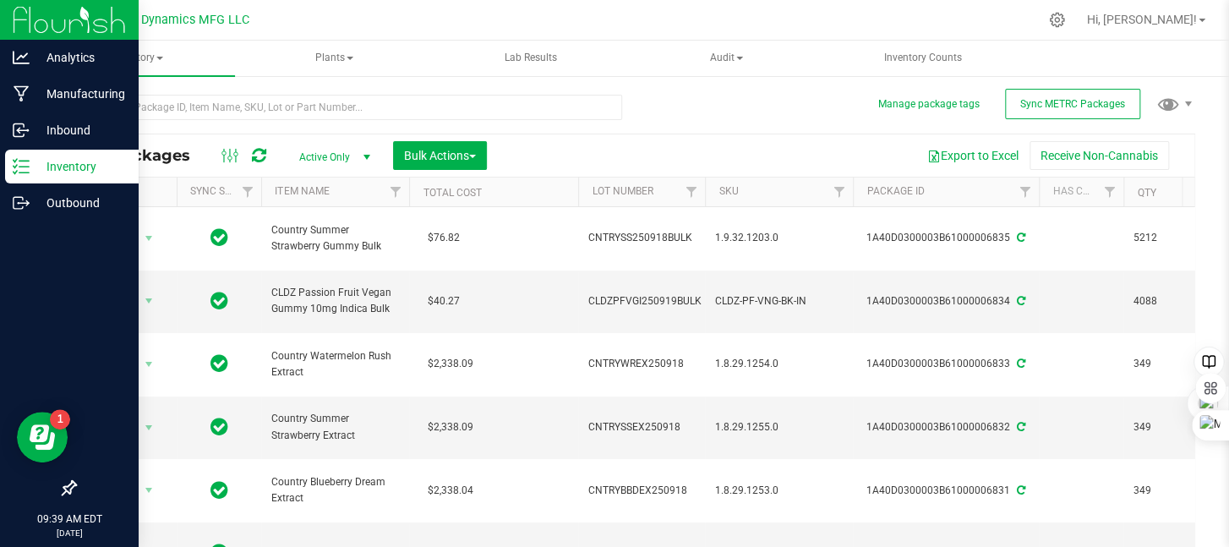
click at [21, 167] on line at bounding box center [23, 167] width 9 height 0
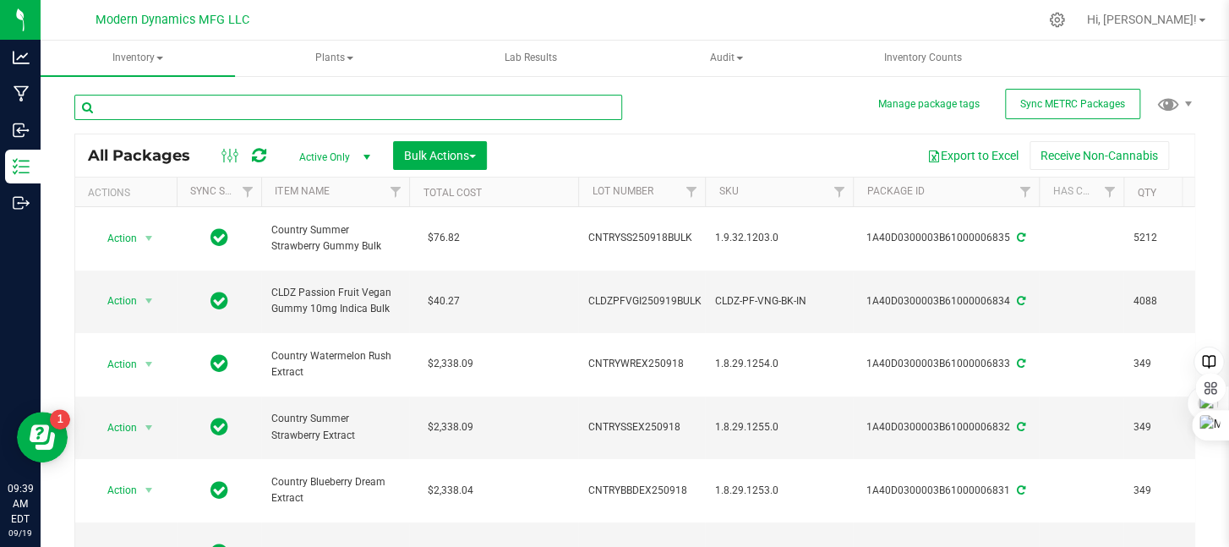
click at [386, 101] on input "text" at bounding box center [348, 107] width 548 height 25
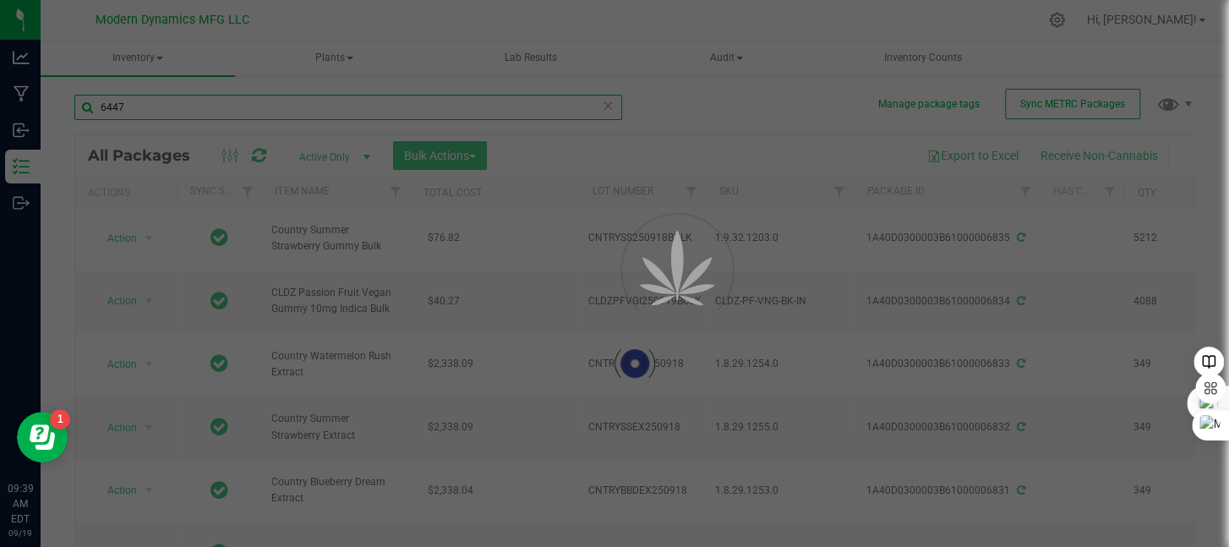
type input "6447"
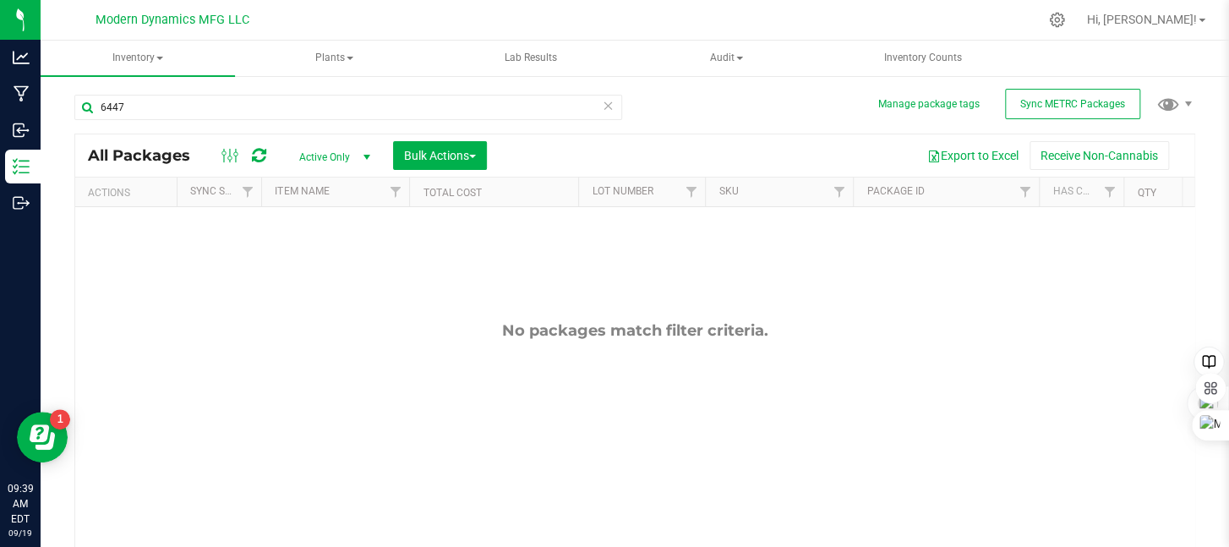
click at [363, 153] on span "select" at bounding box center [367, 157] width 14 height 14
click at [335, 252] on li "All" at bounding box center [330, 260] width 91 height 25
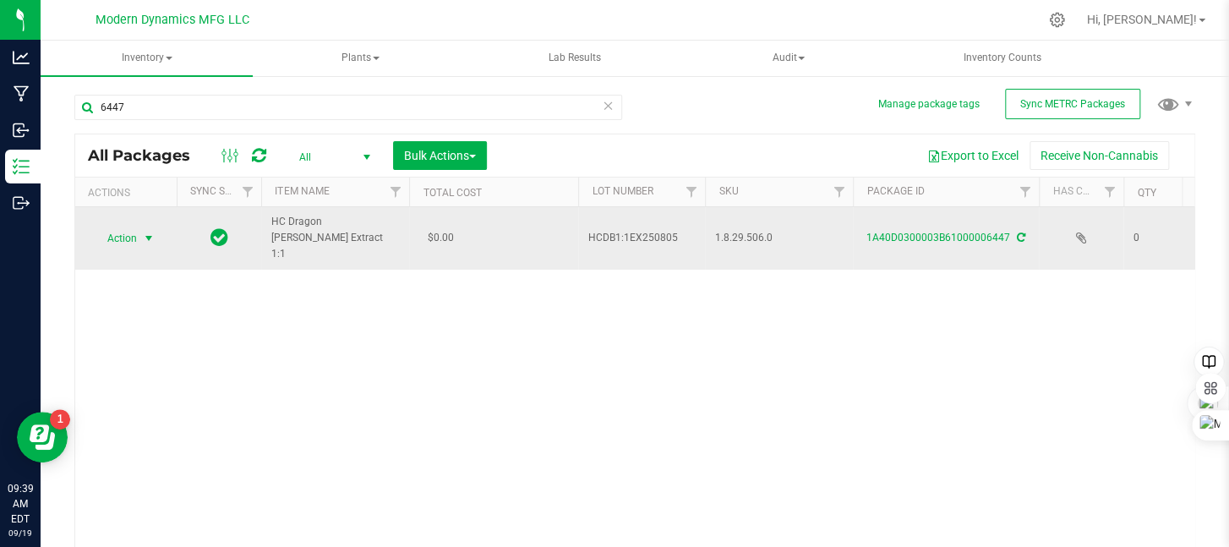
click at [152, 232] on span "select" at bounding box center [149, 239] width 14 height 14
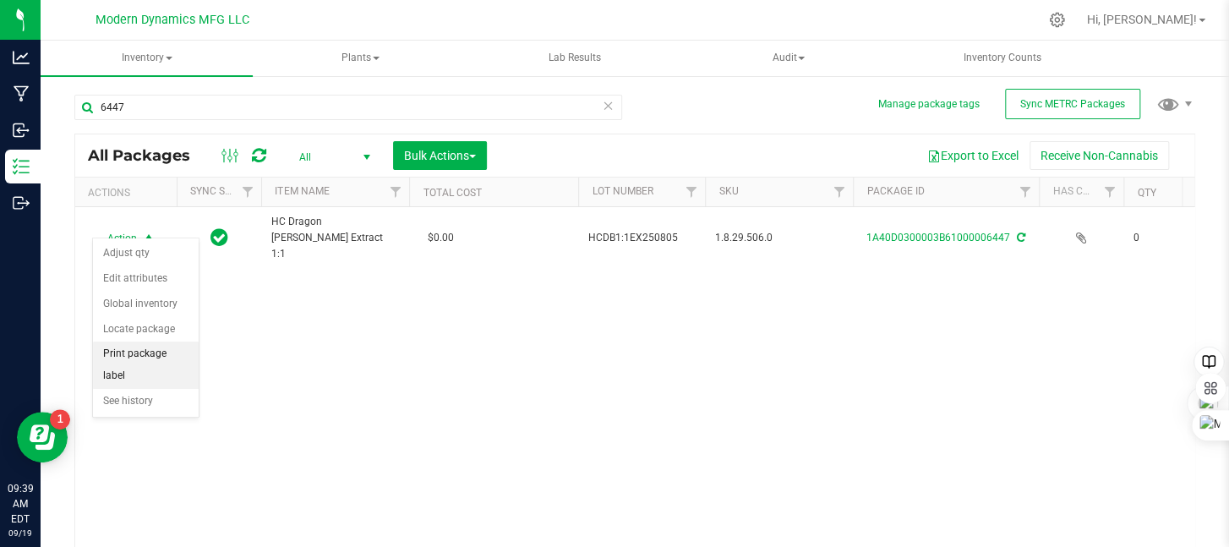
click at [145, 351] on li "Print package label" at bounding box center [146, 365] width 106 height 46
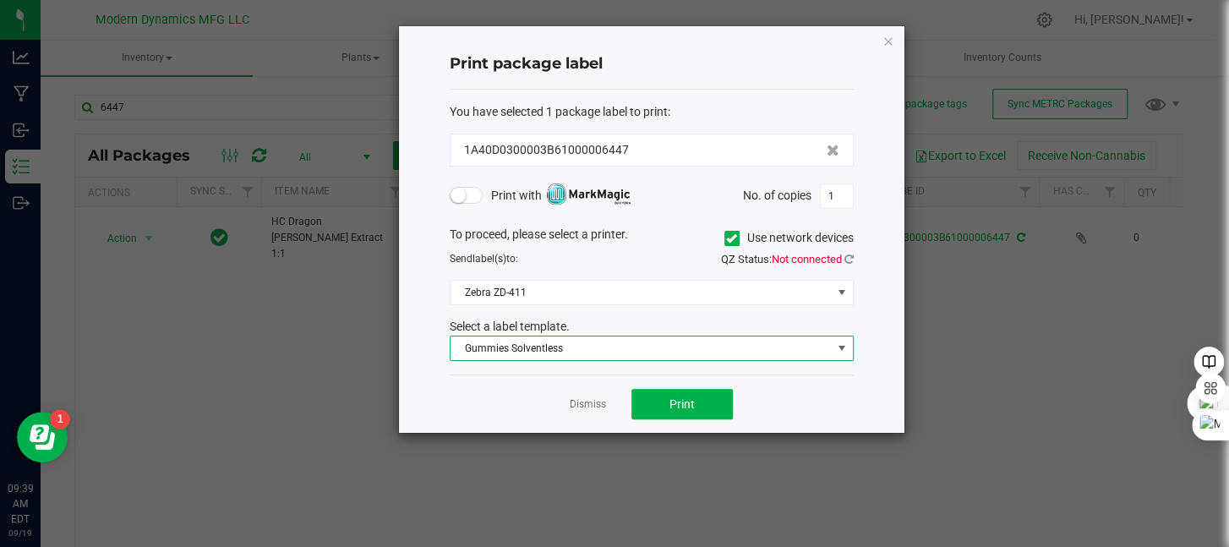
click at [567, 348] on span "Gummies Solventless" at bounding box center [641, 348] width 381 height 24
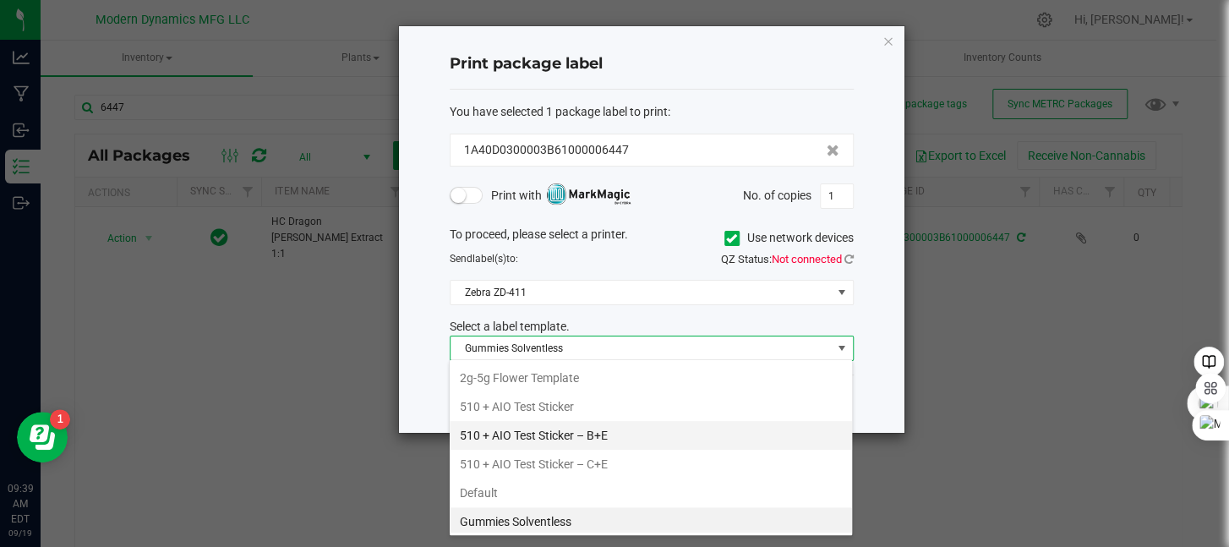
click at [592, 434] on li "510 + AIO Test Sticker – B+E" at bounding box center [651, 435] width 402 height 29
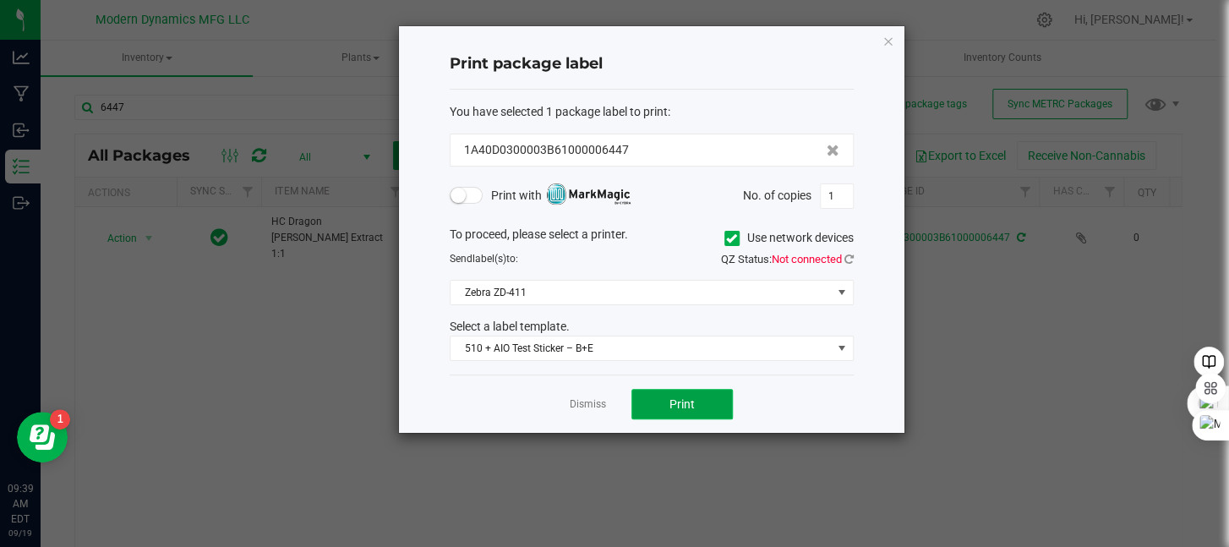
click at [693, 402] on span "Print" at bounding box center [681, 404] width 25 height 14
click at [849, 195] on input "1" at bounding box center [837, 196] width 32 height 24
type input "215"
click at [717, 402] on button "Print" at bounding box center [681, 404] width 101 height 30
click at [893, 40] on icon "button" at bounding box center [889, 40] width 12 height 20
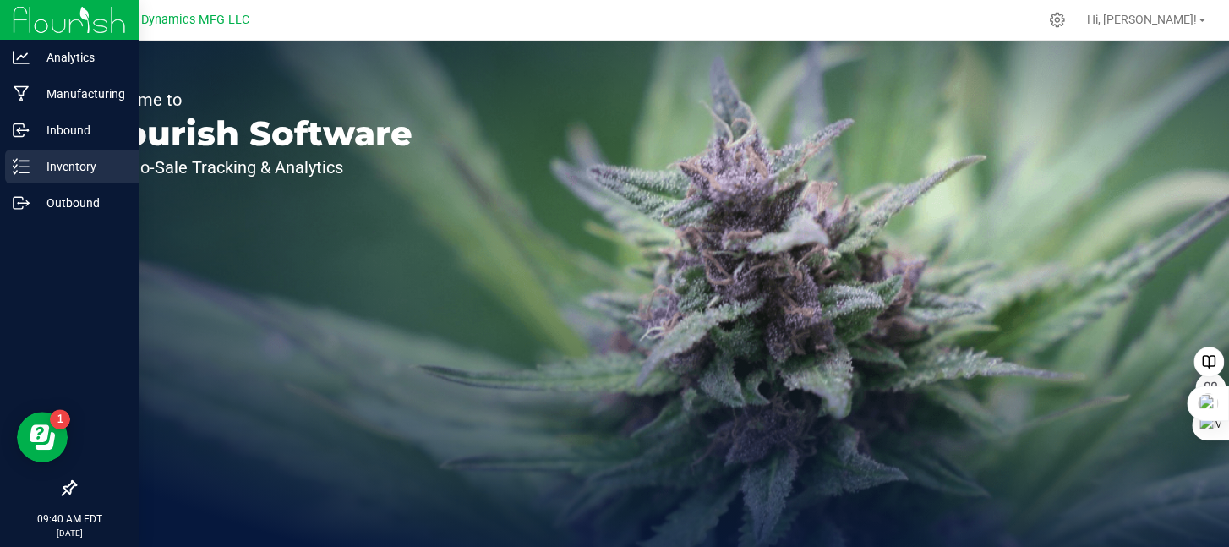
click at [14, 158] on icon at bounding box center [21, 166] width 17 height 17
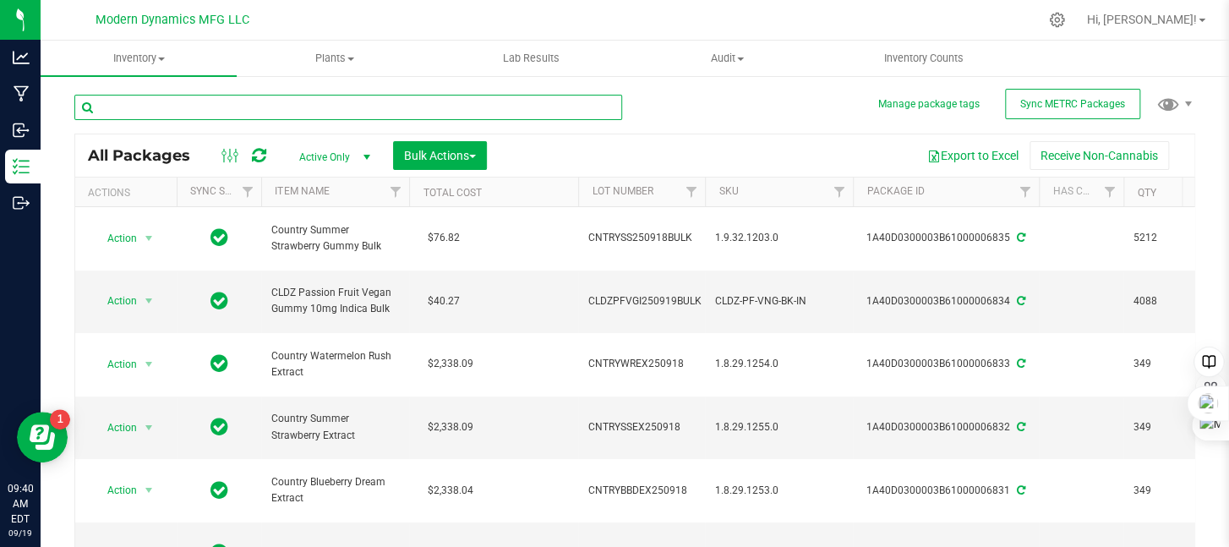
click at [388, 101] on input "text" at bounding box center [348, 107] width 548 height 25
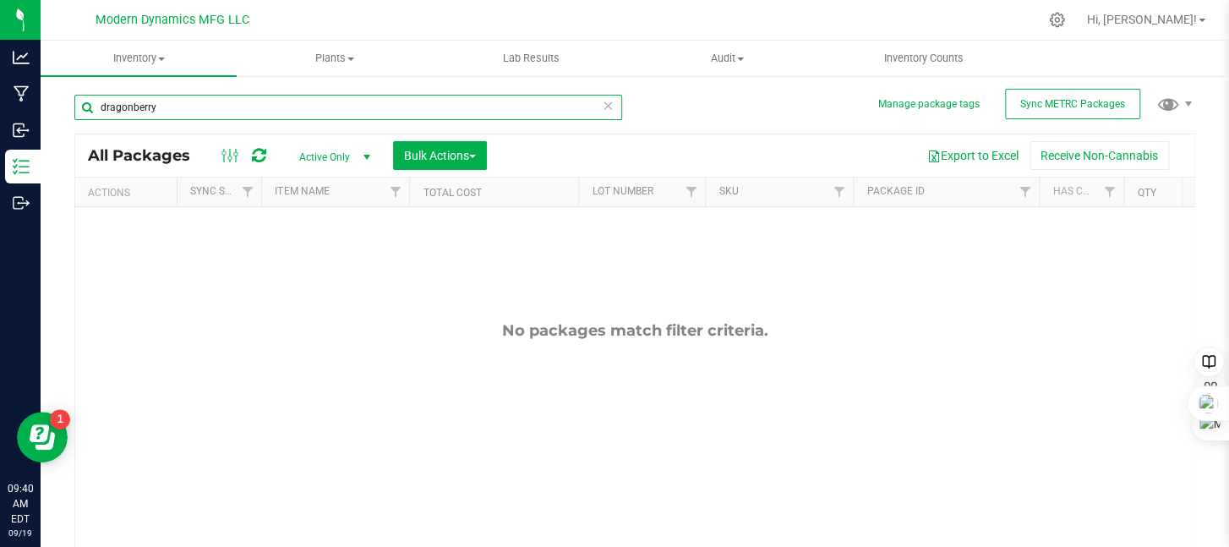
click at [131, 105] on input "dragonberry" at bounding box center [348, 107] width 548 height 25
type input "dragon berry"
